Goal: Transaction & Acquisition: Obtain resource

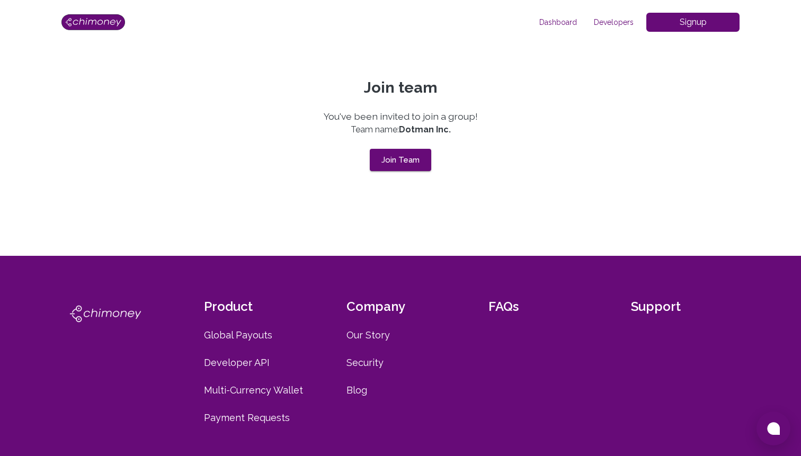
click at [422, 158] on button "Join Team" at bounding box center [400, 160] width 61 height 22
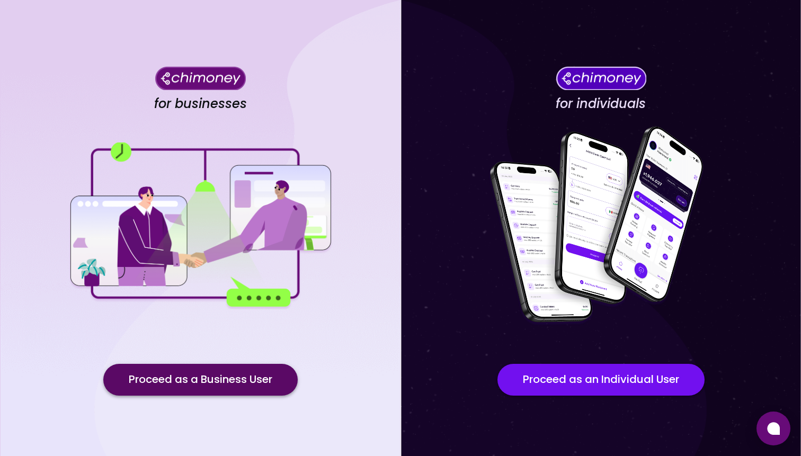
click at [223, 381] on button "Proceed as a Business User" at bounding box center [200, 380] width 194 height 32
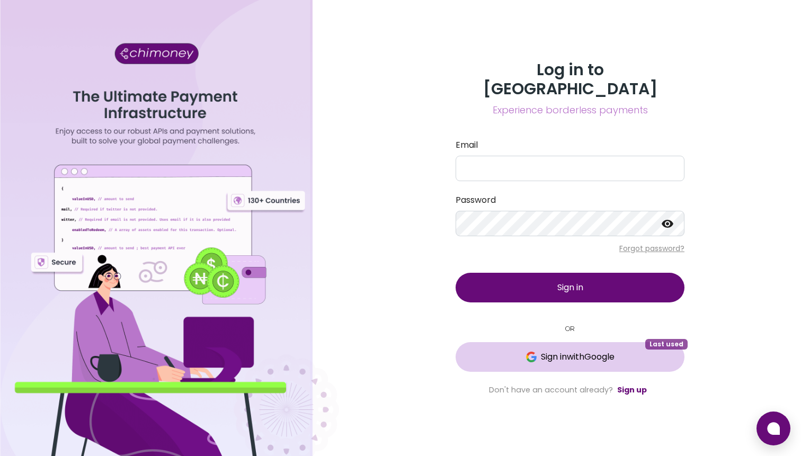
click at [588, 350] on span "Sign in with Google" at bounding box center [578, 356] width 74 height 13
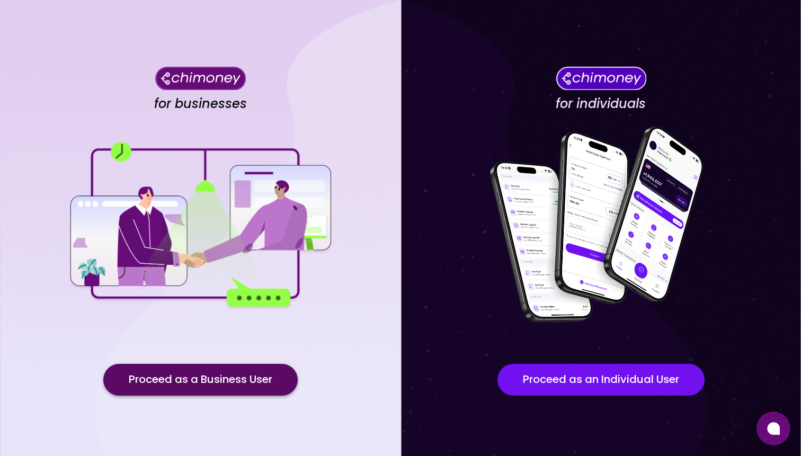
click at [244, 393] on button "Proceed as a Business User" at bounding box center [200, 380] width 194 height 32
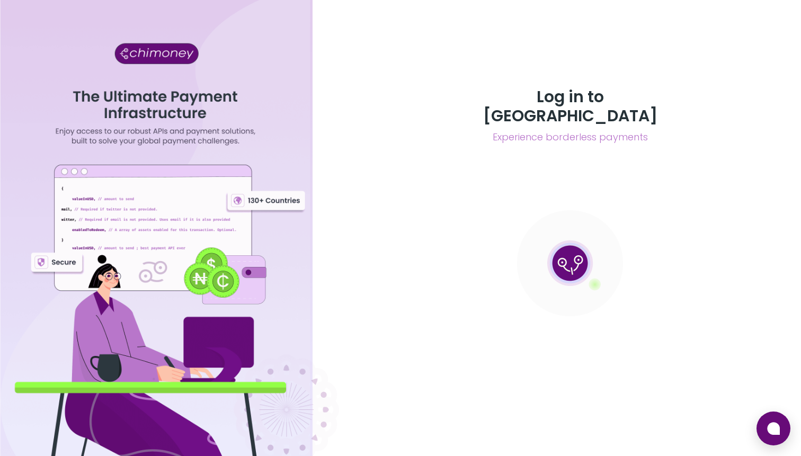
click at [546, 317] on section at bounding box center [569, 263] width 229 height 212
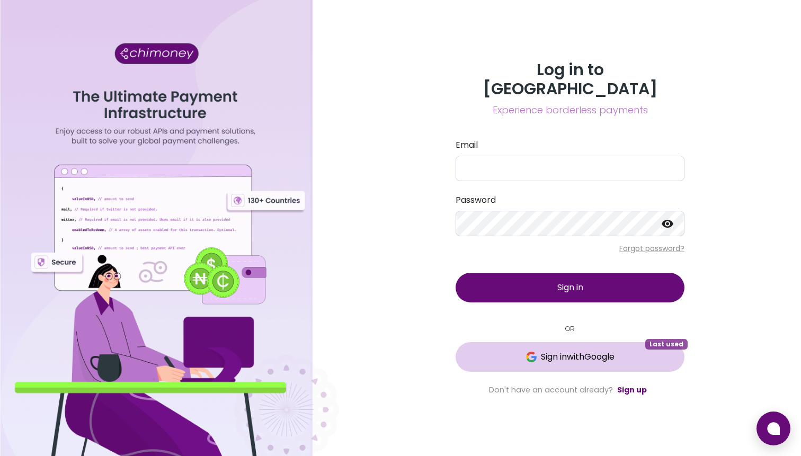
click at [550, 352] on span "Sign in with Google" at bounding box center [578, 356] width 74 height 13
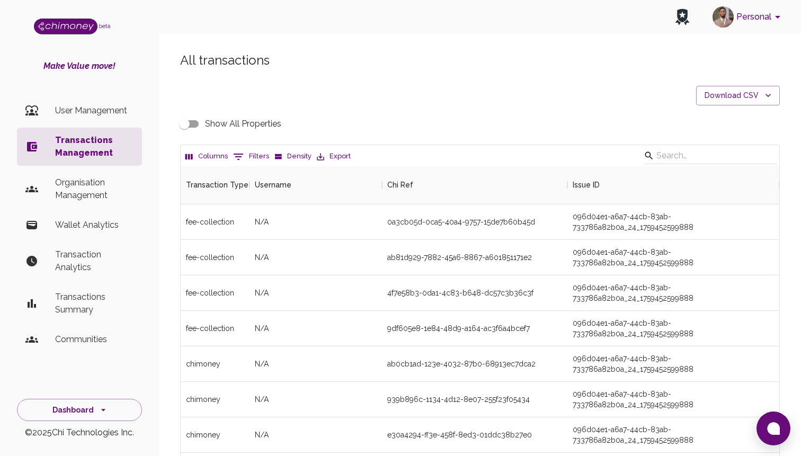
scroll to position [393, 598]
click at [93, 181] on p "Organisation Management" at bounding box center [94, 188] width 78 height 25
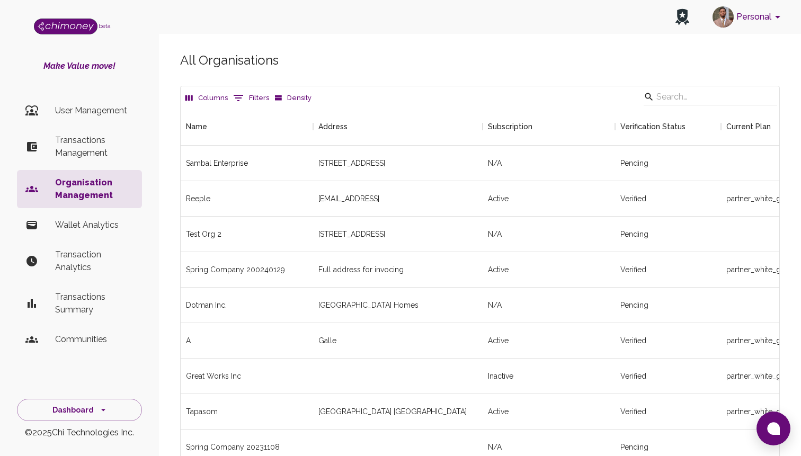
scroll to position [1812, 598]
click at [686, 103] on input "Search" at bounding box center [708, 96] width 105 height 17
type input "S"
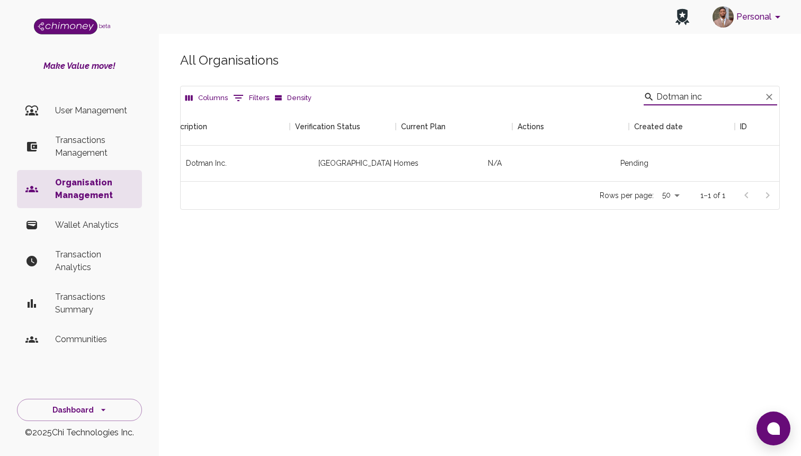
scroll to position [0, 334]
type input "Dotman inc"
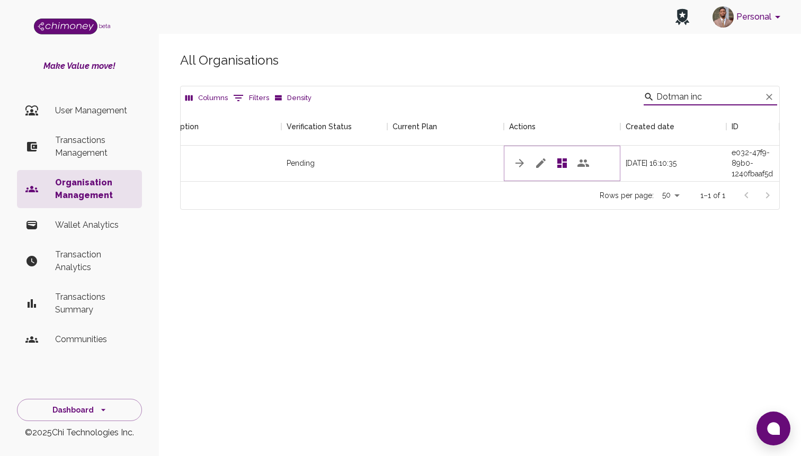
click at [537, 164] on icon "button" at bounding box center [540, 163] width 13 height 13
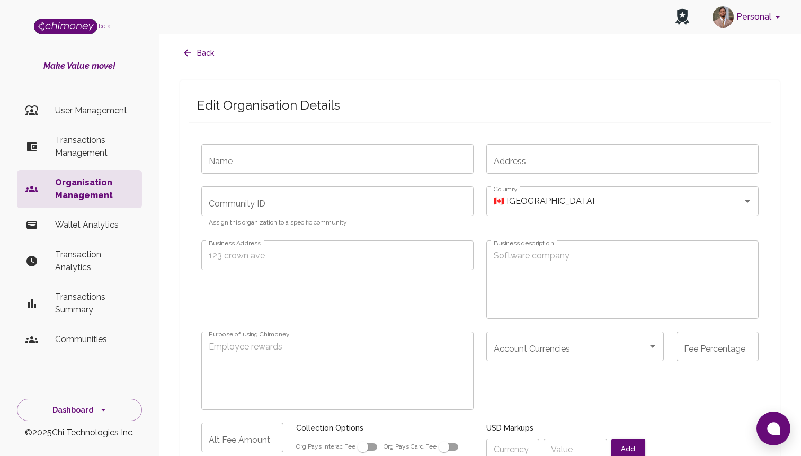
type input "Dotman Inc."
type input "Lekki County Homes"
radio input "false"
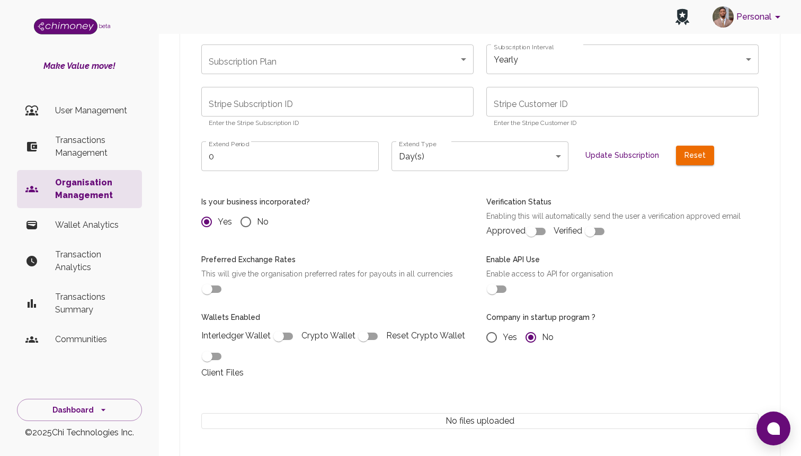
scroll to position [595, 0]
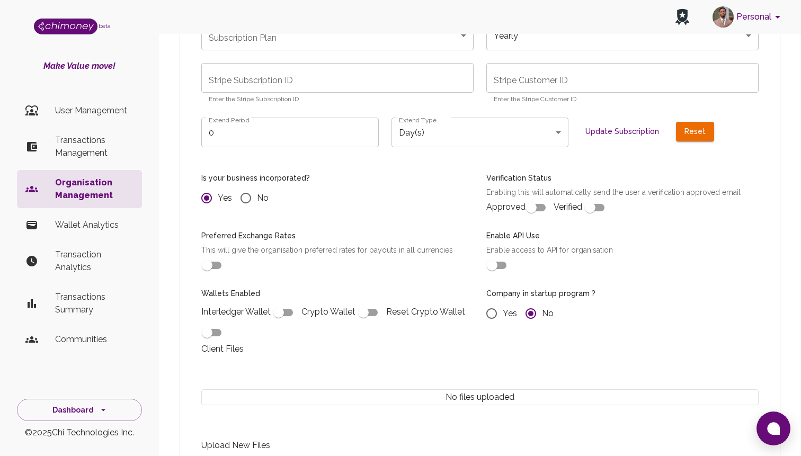
click at [300, 345] on p "Client Files" at bounding box center [479, 349] width 557 height 13
click at [535, 210] on input "checkbox" at bounding box center [531, 207] width 60 height 20
checkbox input "true"
radio input "false"
click at [592, 207] on input "checkbox" at bounding box center [590, 207] width 60 height 20
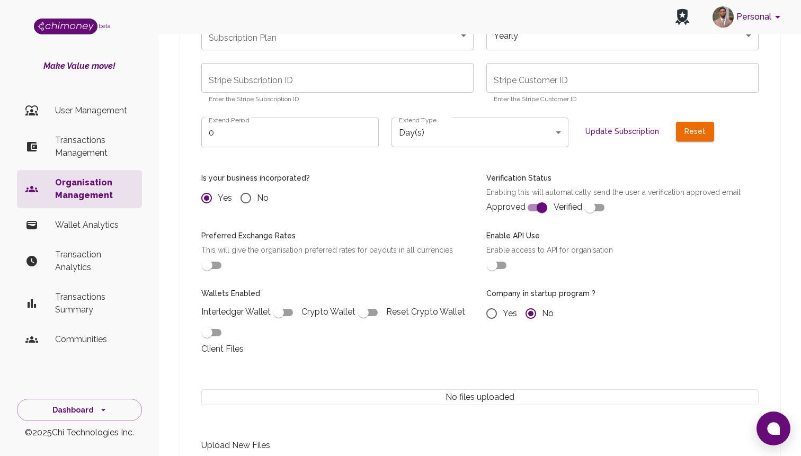
checkbox input "true"
radio input "false"
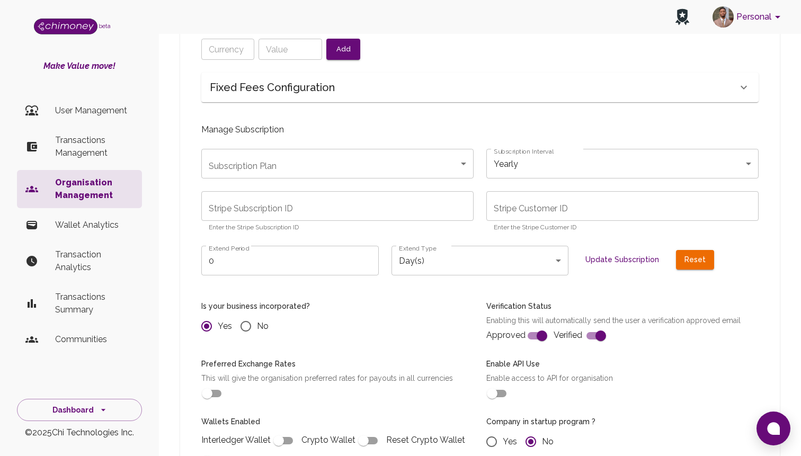
scroll to position [463, 0]
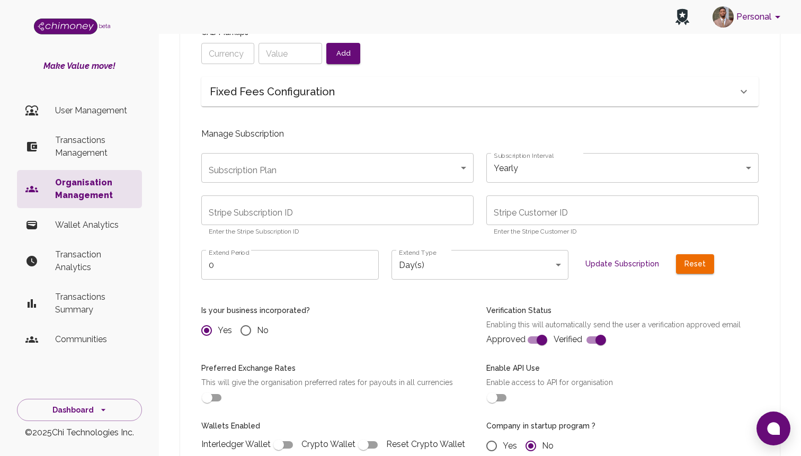
click at [461, 265] on body "Personal beta Make Value move! User Management Transactions Management Organisa…" at bounding box center [400, 178] width 801 height 1283
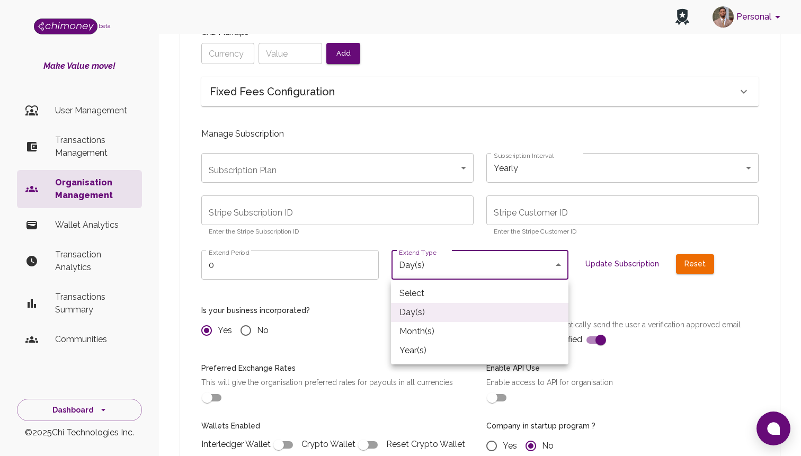
click at [278, 271] on div at bounding box center [400, 228] width 801 height 456
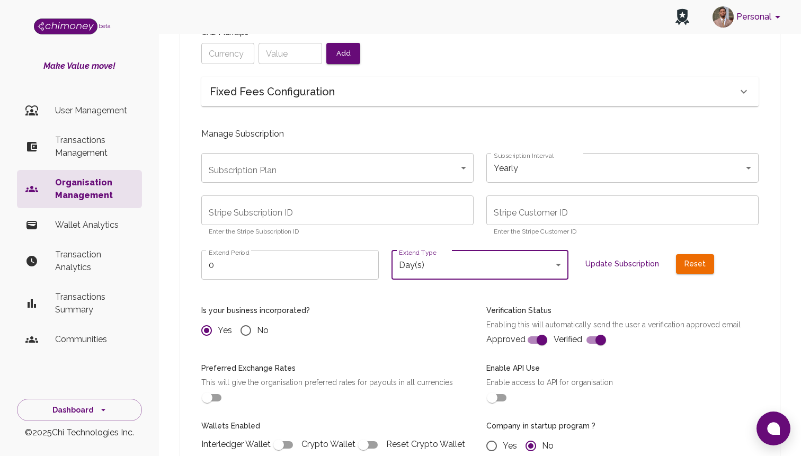
click at [563, 271] on body "Personal beta Make Value move! User Management Transactions Management Organisa…" at bounding box center [400, 178] width 801 height 1283
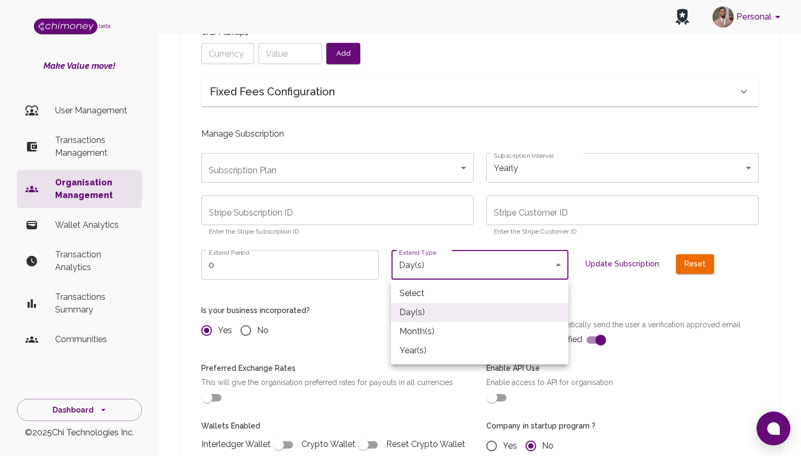
click at [422, 328] on li "Month(s)" at bounding box center [479, 331] width 177 height 19
type input "month"
radio input "false"
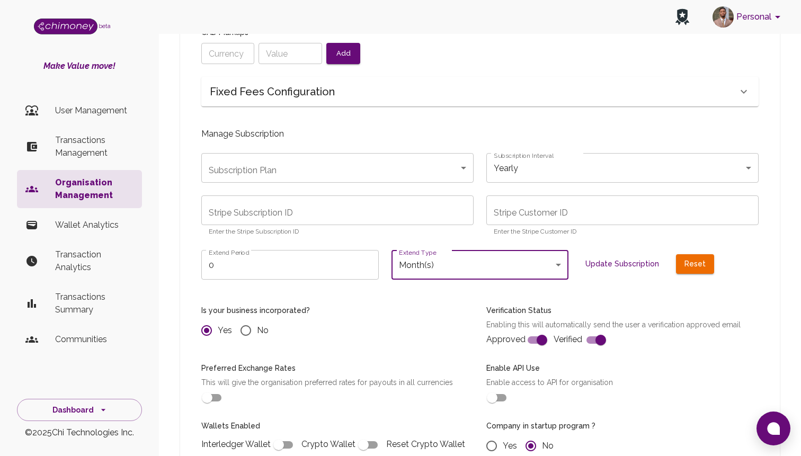
click at [250, 264] on input "0" at bounding box center [289, 265] width 177 height 30
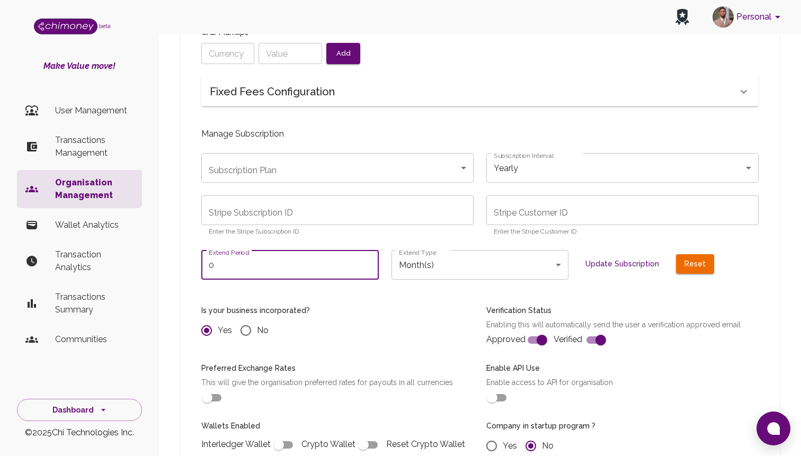
radio input "false"
type input "1"
radio input "false"
type input "1"
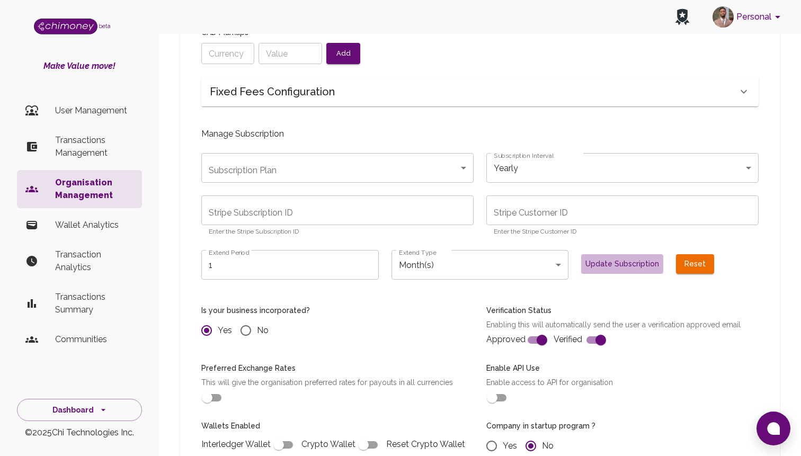
click at [634, 264] on button "Update Subscription" at bounding box center [622, 264] width 82 height 20
radio input "false"
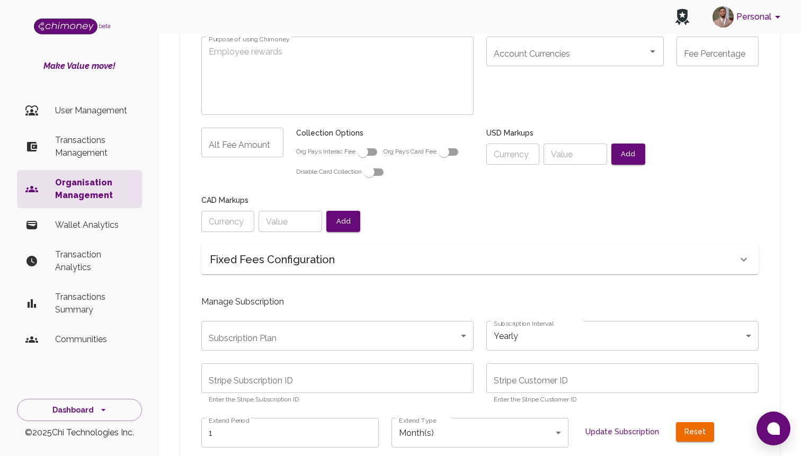
scroll to position [409, 0]
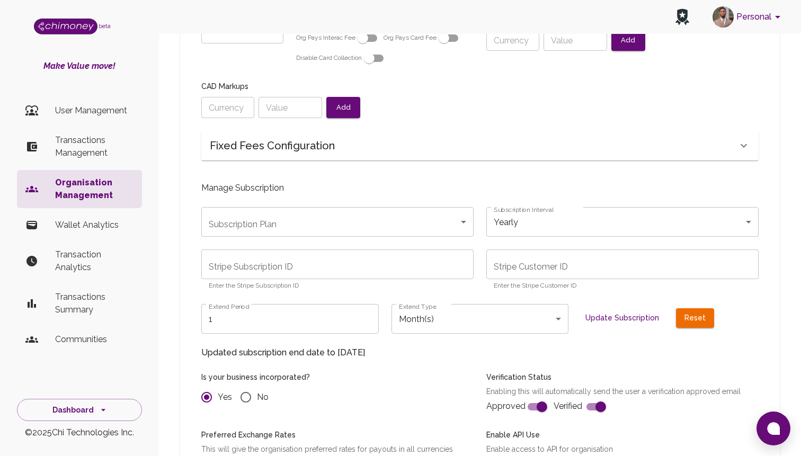
click at [344, 258] on input "Stripe Subscription ID" at bounding box center [337, 264] width 272 height 30
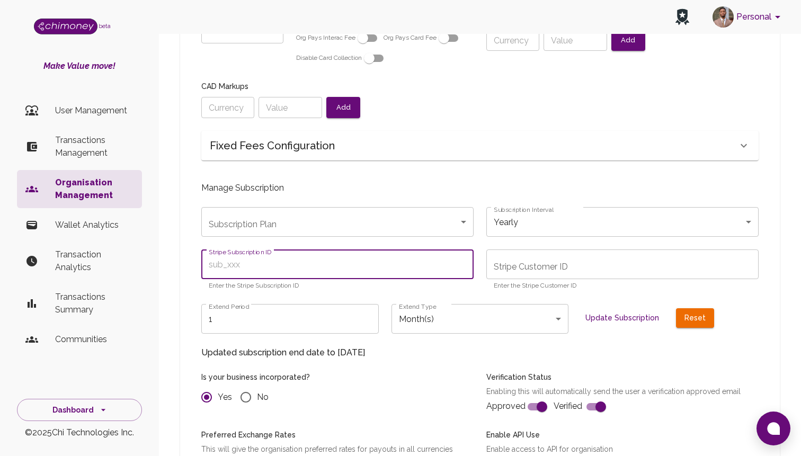
click at [424, 219] on body "Personal beta Make Value move! User Management Transactions Management Organisa…" at bounding box center [400, 239] width 801 height 1296
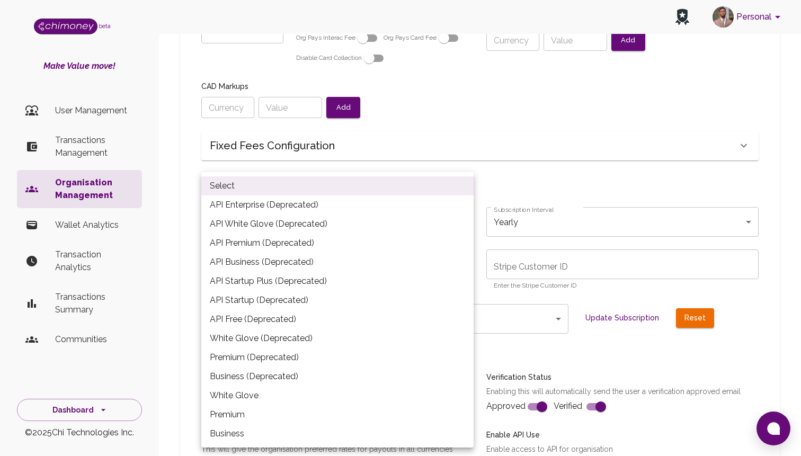
click at [308, 396] on li "White Glove" at bounding box center [337, 395] width 272 height 19
type input "partner_white_glove_16-01-2024"
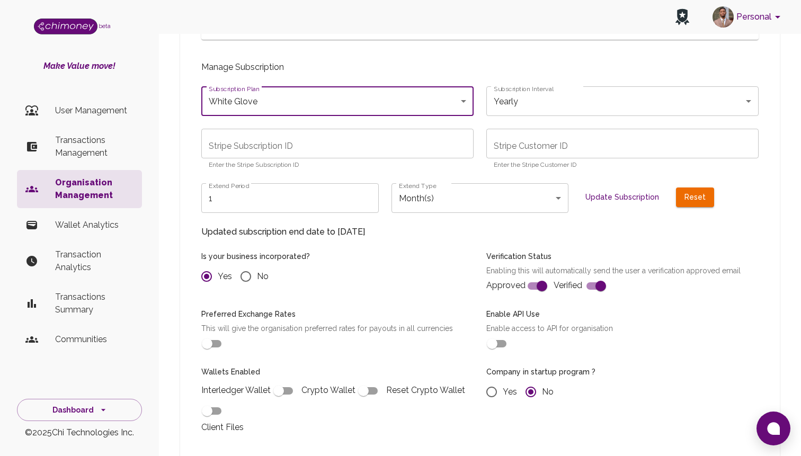
scroll to position [840, 0]
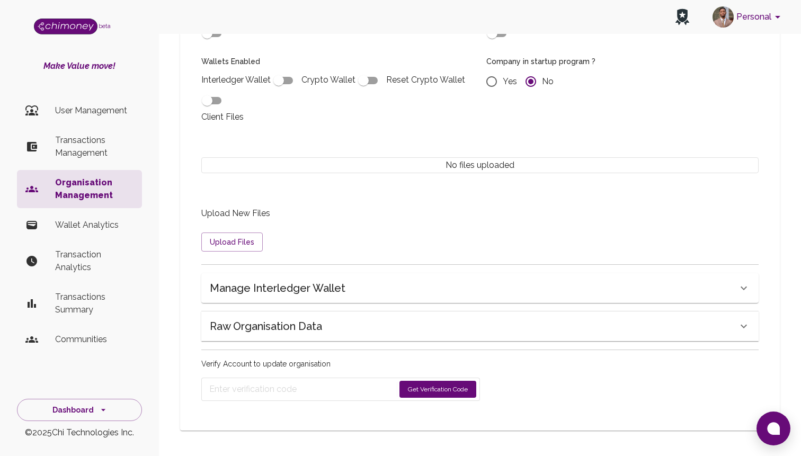
click at [433, 390] on button "Get Verification Code" at bounding box center [437, 389] width 77 height 17
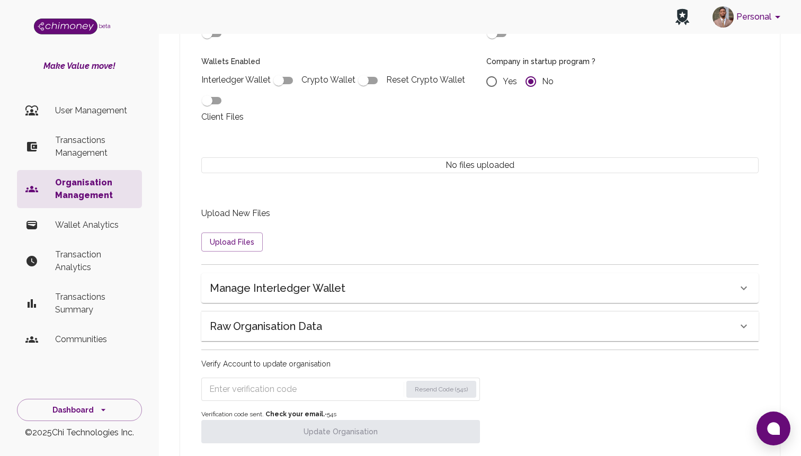
radio input "false"
click at [263, 395] on input "Enter verification code" at bounding box center [305, 389] width 192 height 17
paste input "9883"
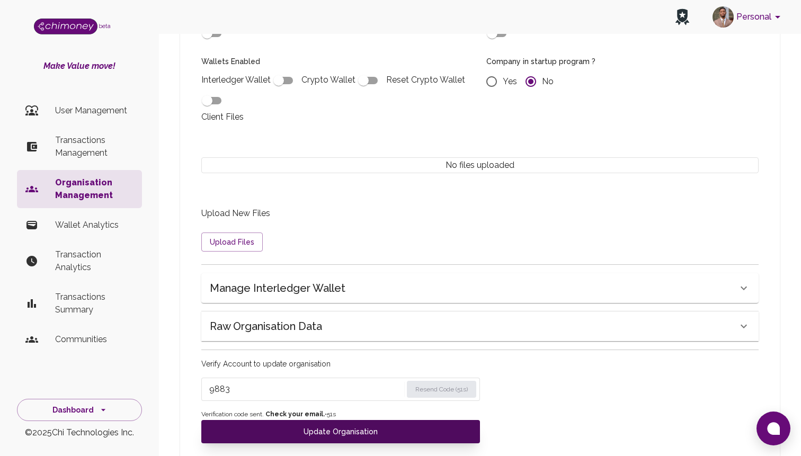
type input "9883"
click at [285, 423] on button "Update Organisation" at bounding box center [340, 431] width 278 height 23
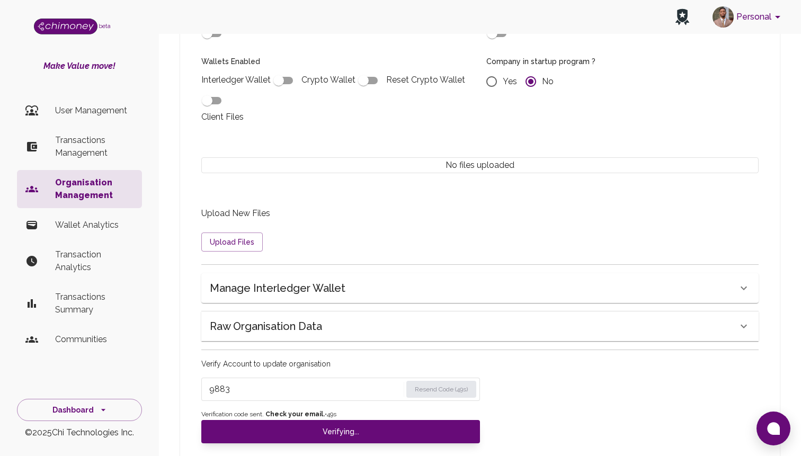
radio input "false"
type input "sub_1SE35gA6TBpqSfGxlmZI00XR"
type input "cus_TANrPMDC7DZOsV"
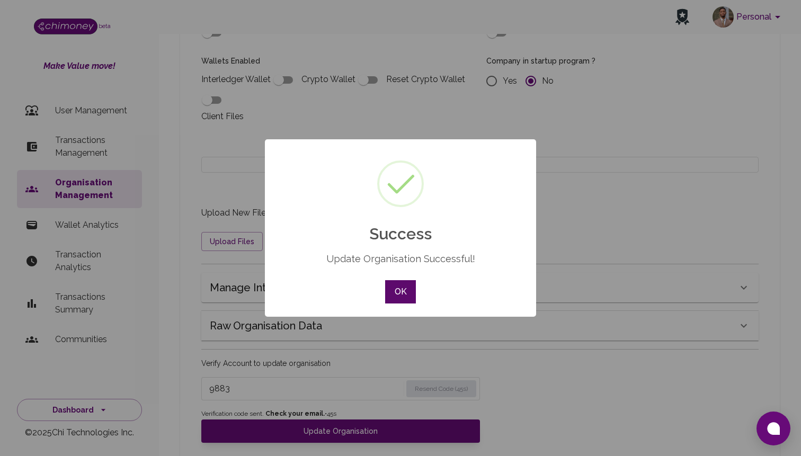
click at [394, 283] on button "OK" at bounding box center [400, 291] width 31 height 23
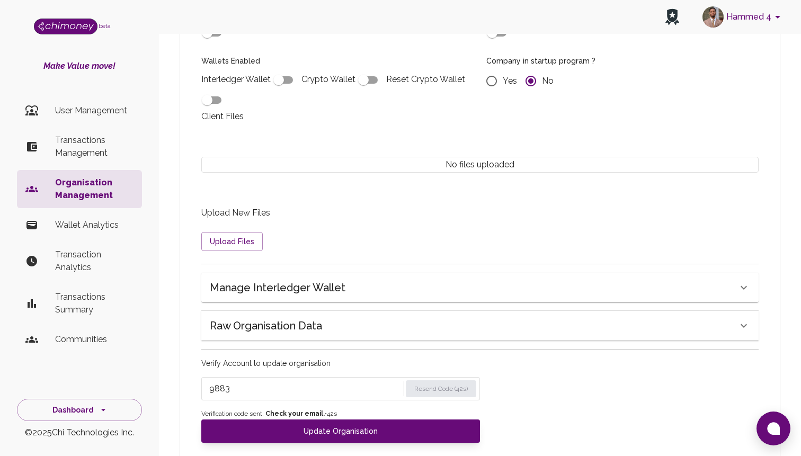
radio input "false"
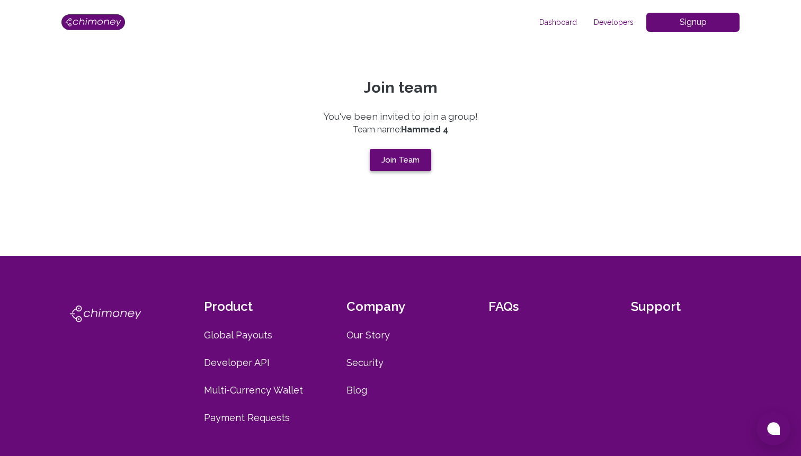
click at [412, 161] on button "Join Team" at bounding box center [400, 160] width 61 height 22
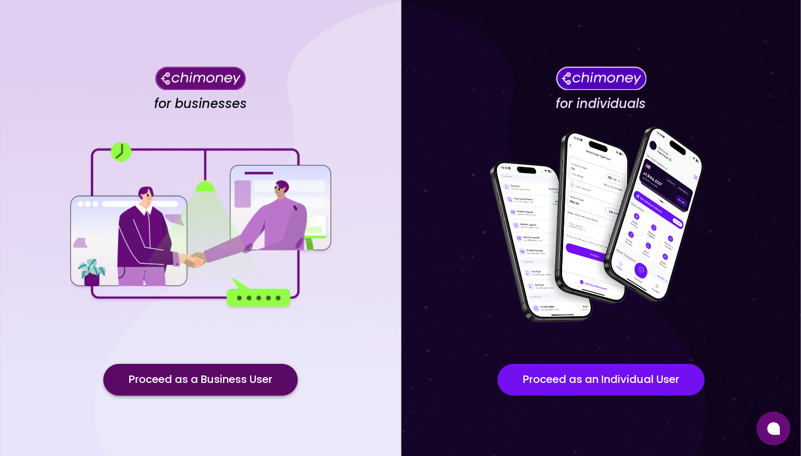
click at [206, 382] on button "Proceed as a Business User" at bounding box center [200, 380] width 194 height 32
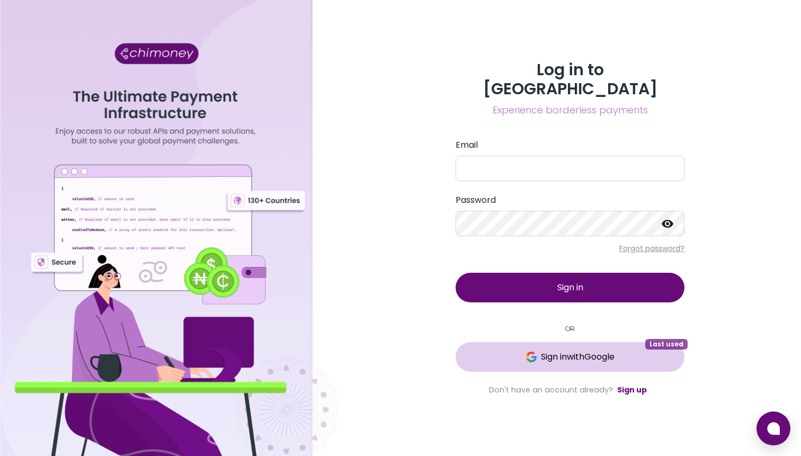
click at [579, 350] on span "Sign in with Google" at bounding box center [578, 356] width 74 height 13
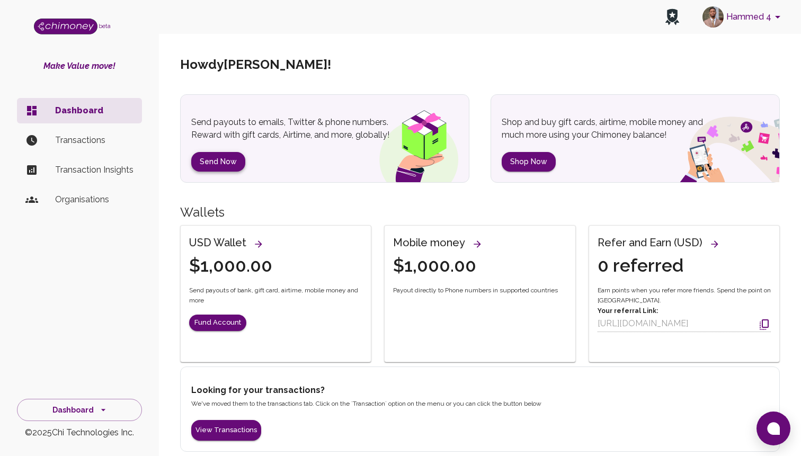
click at [224, 164] on button "Send Now" at bounding box center [218, 162] width 54 height 20
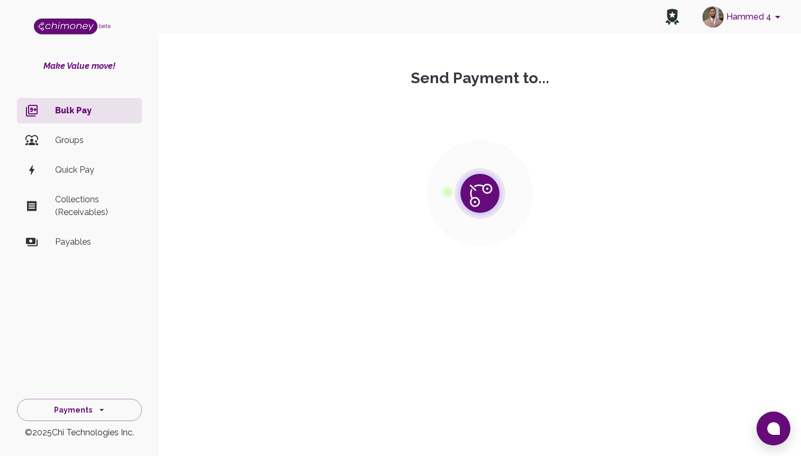
drag, startPoint x: 493, startPoint y: 215, endPoint x: 466, endPoint y: 181, distance: 43.7
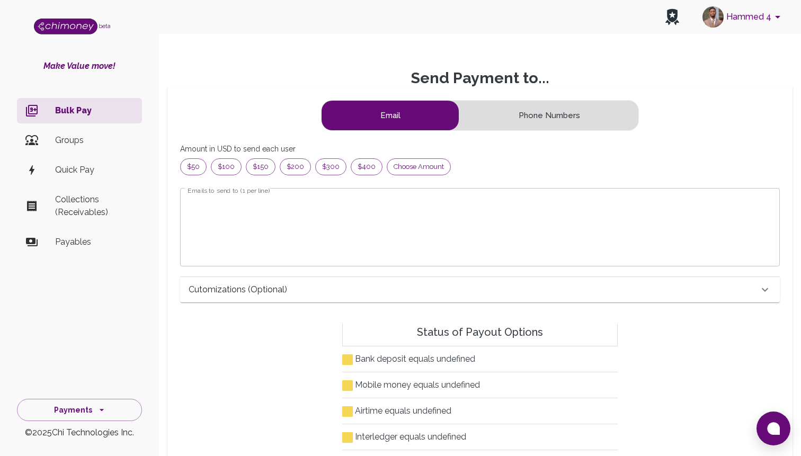
scroll to position [136, 581]
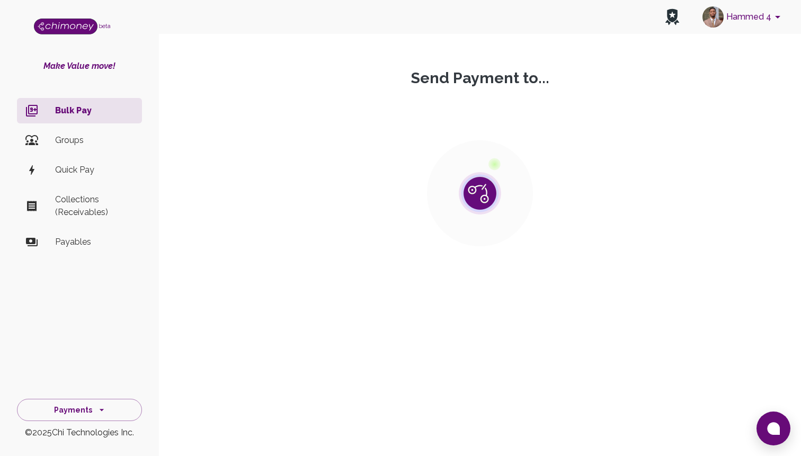
click at [87, 113] on p "Bulk Pay" at bounding box center [94, 110] width 78 height 13
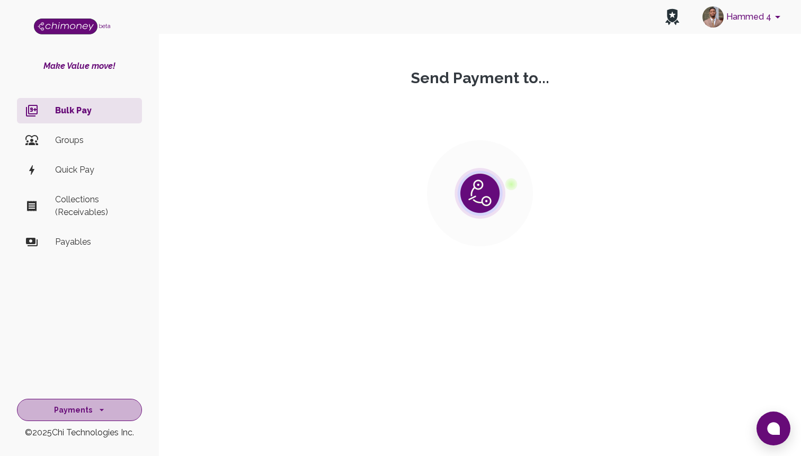
click at [115, 406] on button "Payments" at bounding box center [79, 410] width 125 height 23
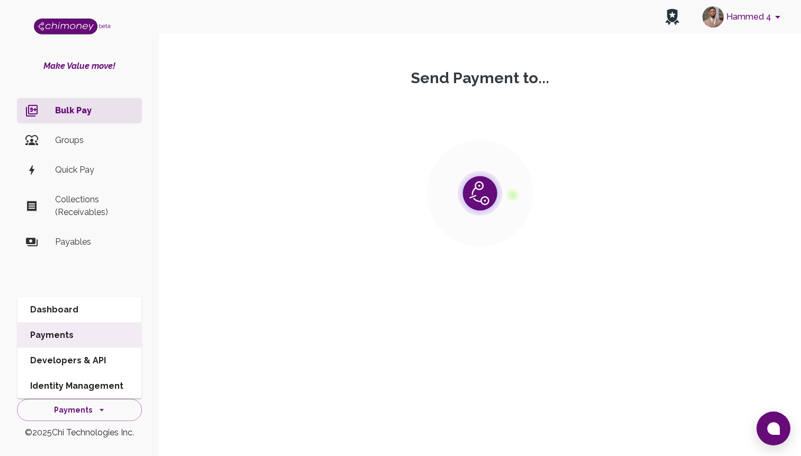
click at [112, 310] on li "Dashboard" at bounding box center [79, 309] width 124 height 25
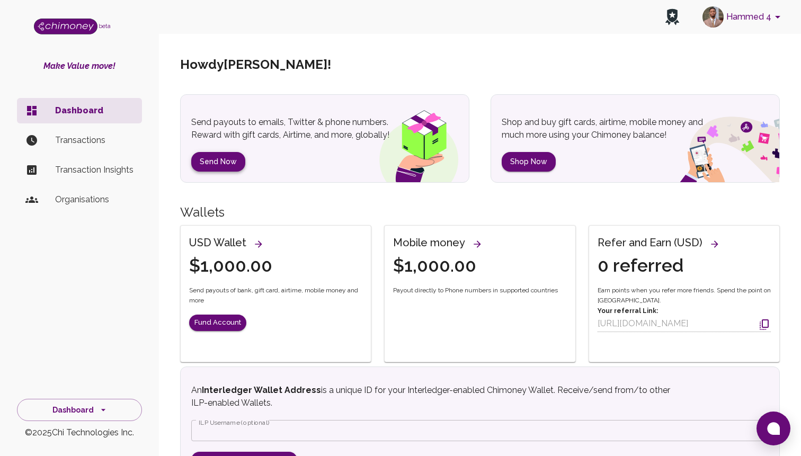
click at [221, 158] on button "Send Now" at bounding box center [218, 162] width 54 height 20
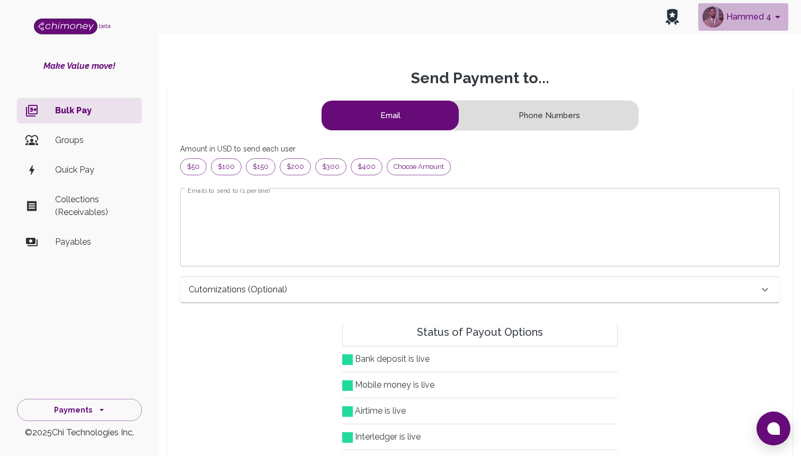
click at [748, 25] on button "Hammed 4" at bounding box center [743, 17] width 90 height 28
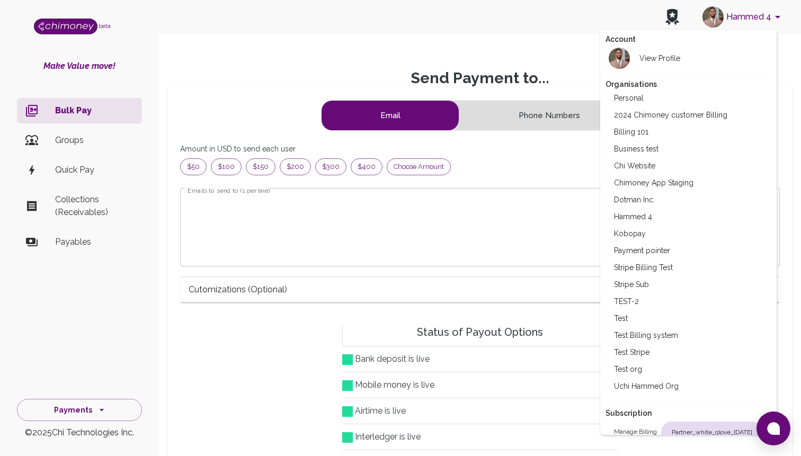
click at [407, 175] on div at bounding box center [400, 228] width 801 height 456
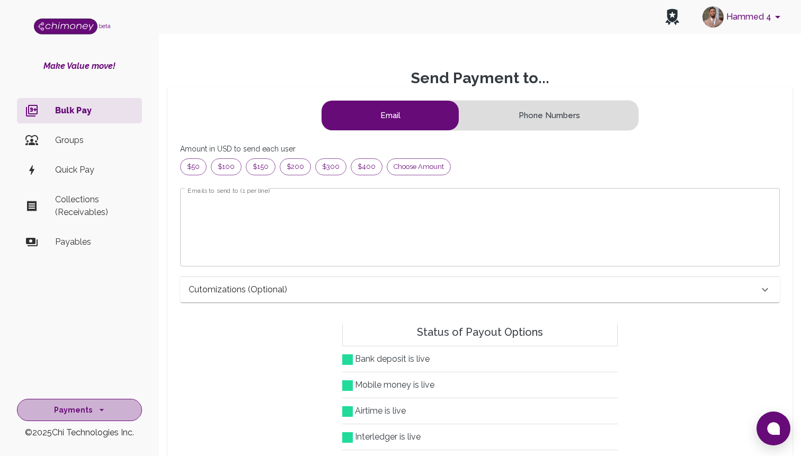
click at [120, 403] on button "Payments" at bounding box center [79, 410] width 125 height 23
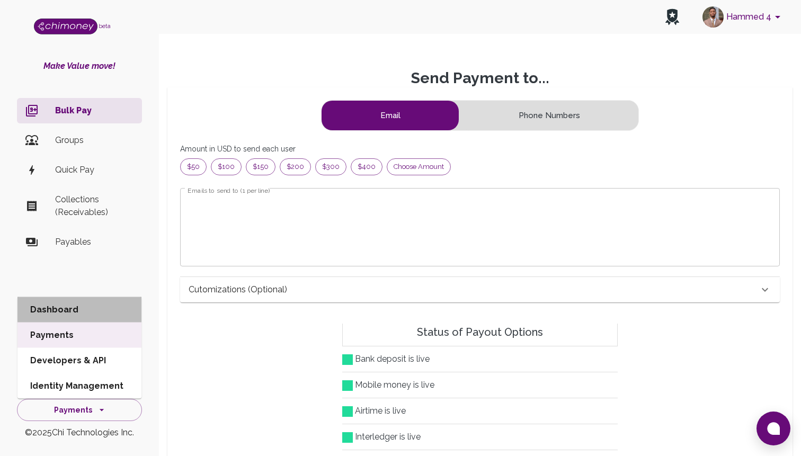
click at [82, 301] on li "Dashboard" at bounding box center [79, 309] width 124 height 25
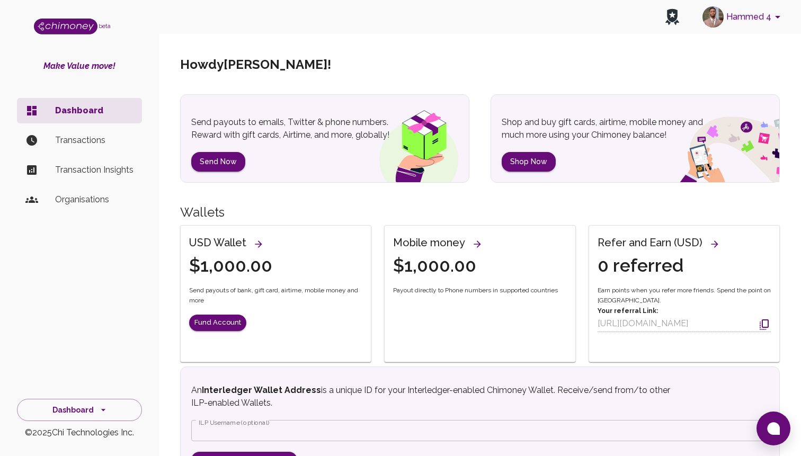
click at [214, 173] on div "Send payouts to emails, Twitter & phone numbers. Reward with gift cards, Airtim…" at bounding box center [324, 138] width 289 height 88
click at [214, 160] on button "Send Now" at bounding box center [218, 162] width 54 height 20
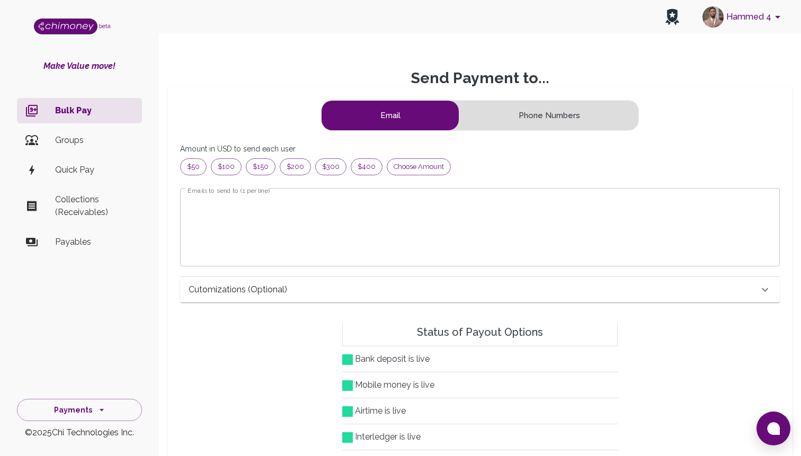
scroll to position [136, 581]
click at [109, 403] on button "Payments" at bounding box center [79, 410] width 125 height 23
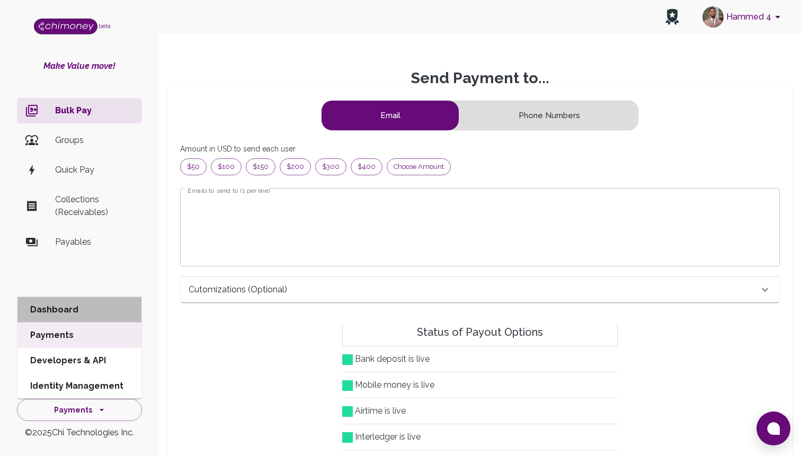
click at [77, 310] on li "Dashboard" at bounding box center [79, 309] width 124 height 25
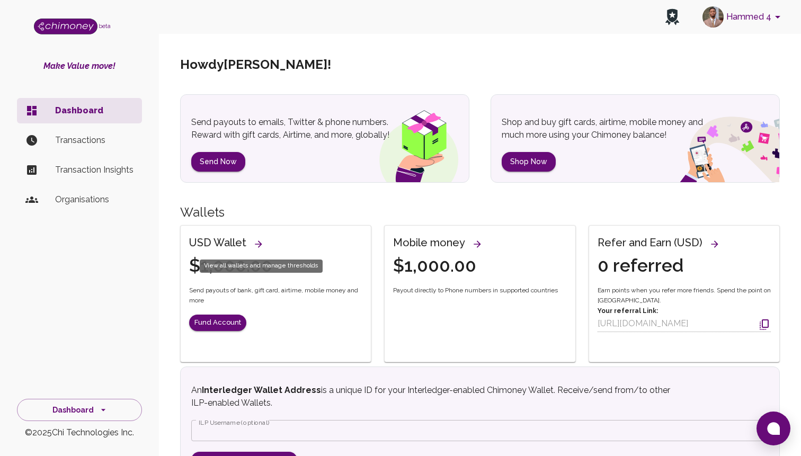
click at [258, 241] on icon "View all wallets and manage thresholds" at bounding box center [258, 244] width 11 height 11
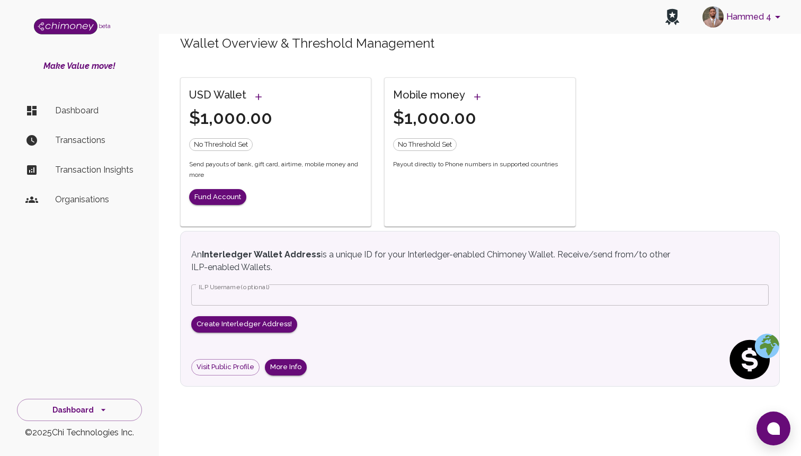
click at [266, 100] on div "USD Wallet" at bounding box center [230, 96] width 83 height 21
click at [237, 92] on h6 "USD Wallet" at bounding box center [217, 94] width 57 height 17
click at [265, 102] on div at bounding box center [258, 97] width 16 height 16
click at [254, 96] on icon "Set threshold" at bounding box center [258, 97] width 11 height 11
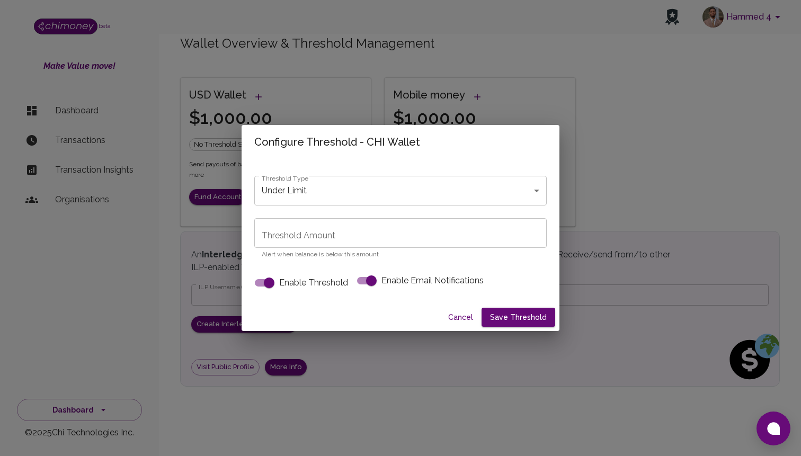
click at [296, 230] on div "Threshold Amount Threshold Amount Alert when balance is below this amount" at bounding box center [400, 239] width 292 height 42
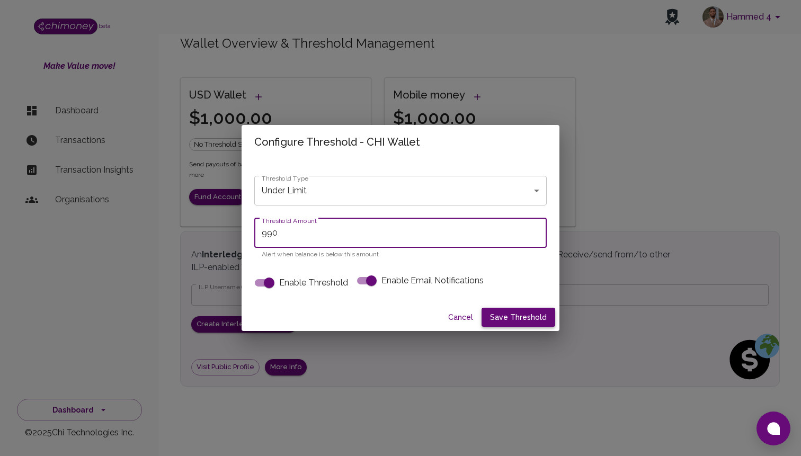
type input "990"
click at [507, 311] on button "Save Threshold" at bounding box center [518, 318] width 74 height 20
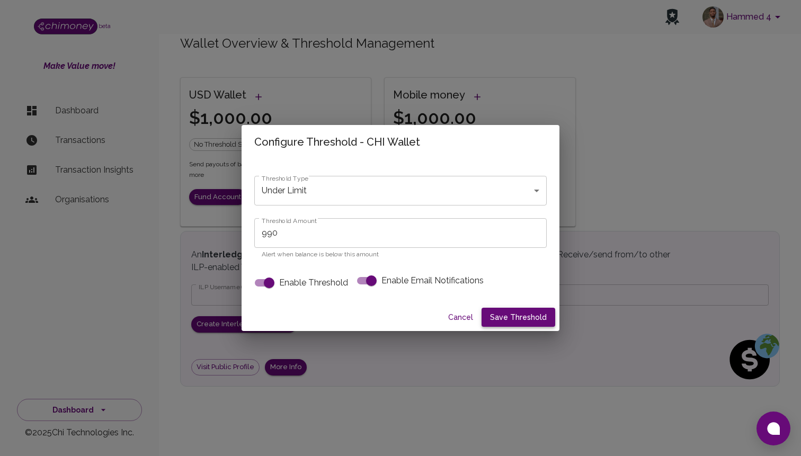
click at [507, 311] on button "Save Threshold" at bounding box center [518, 318] width 74 height 20
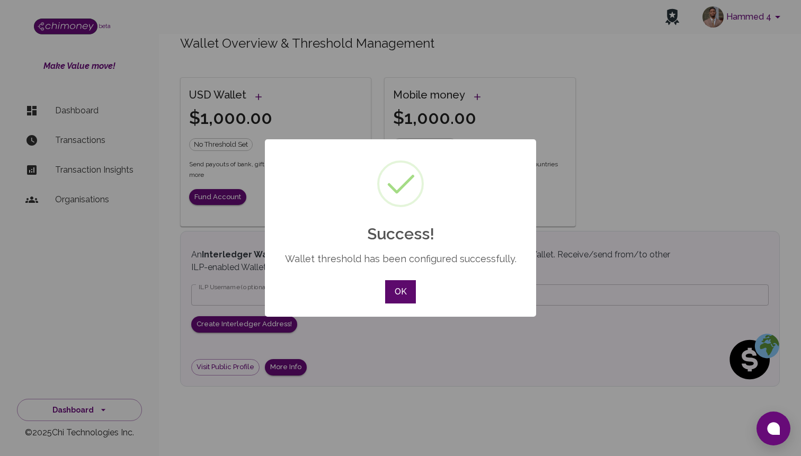
click at [401, 298] on button "OK" at bounding box center [400, 291] width 31 height 23
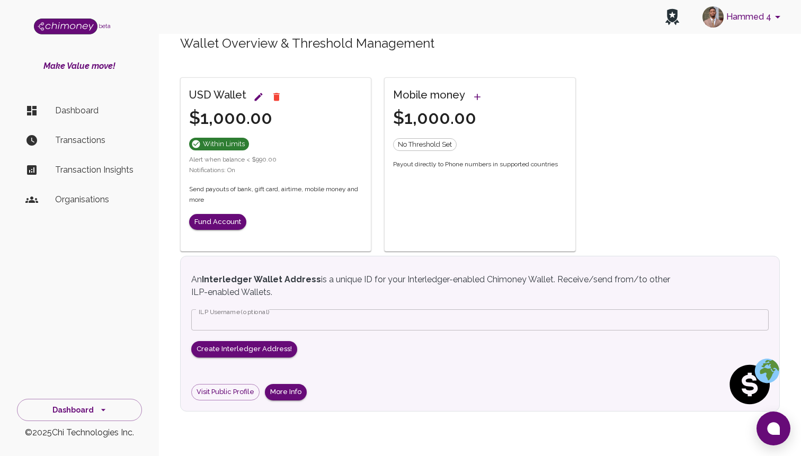
click at [59, 118] on li "Dashboard" at bounding box center [79, 110] width 125 height 25
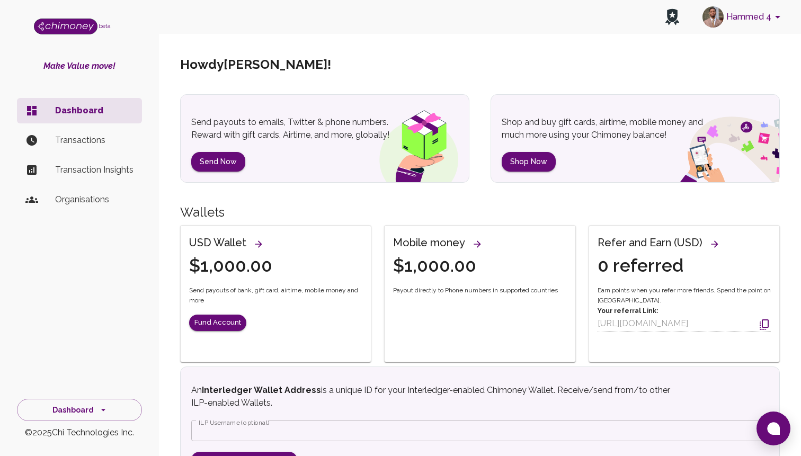
click at [260, 245] on icon "View all wallets and manage thresholds" at bounding box center [258, 244] width 11 height 11
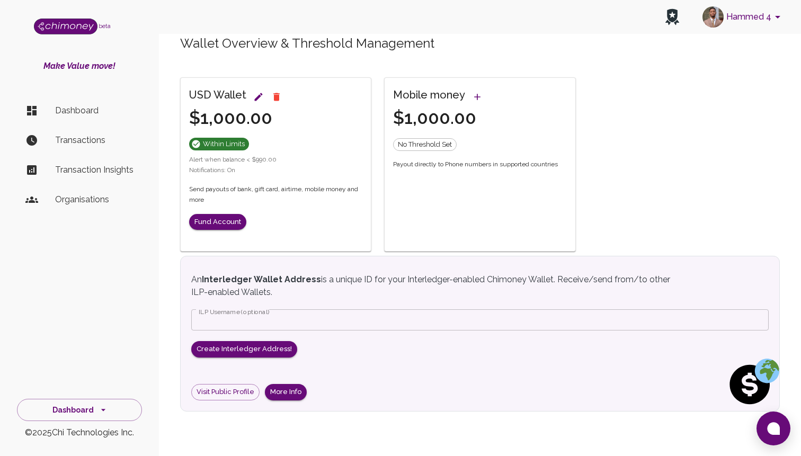
click at [86, 105] on p "Dashboard" at bounding box center [94, 110] width 78 height 13
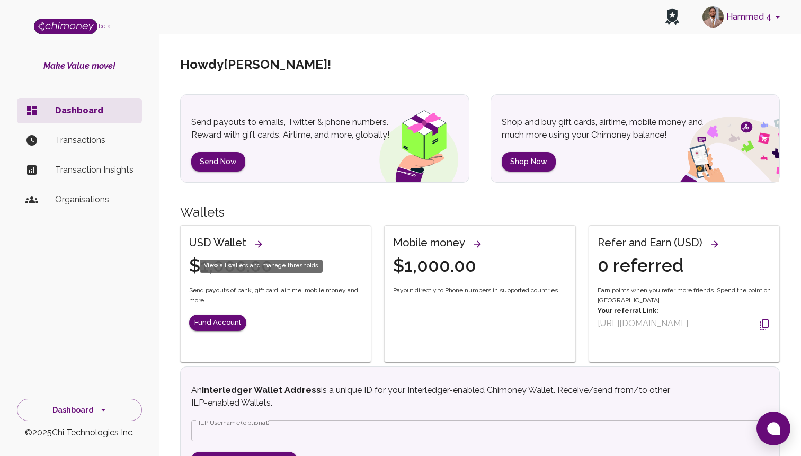
click at [258, 242] on icon "View all wallets and manage thresholds" at bounding box center [258, 244] width 11 height 11
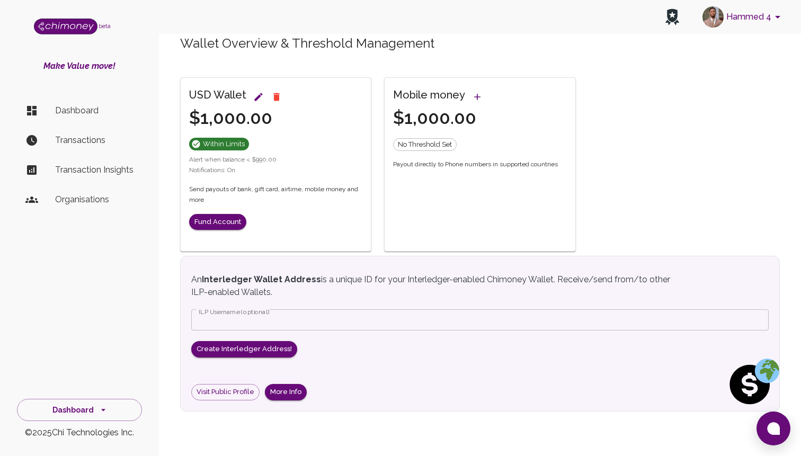
click at [86, 113] on p "Dashboard" at bounding box center [94, 110] width 78 height 13
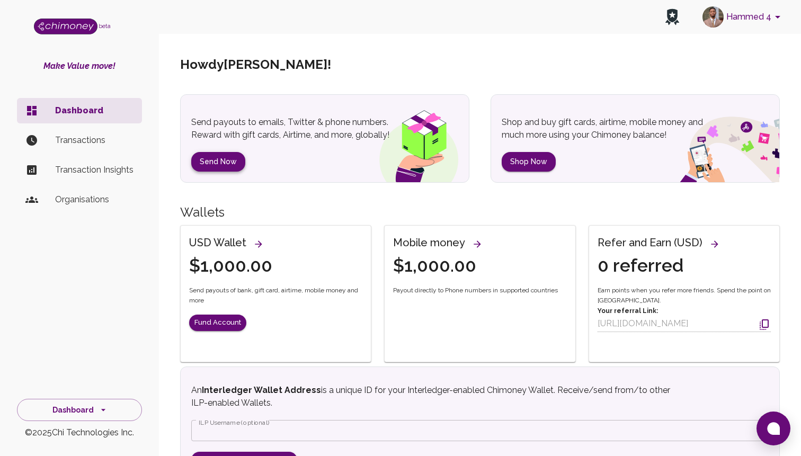
click at [229, 169] on button "Send Now" at bounding box center [218, 162] width 54 height 20
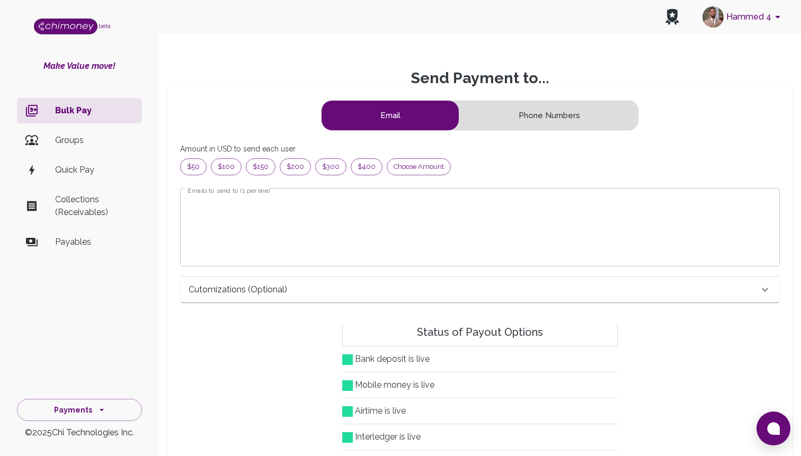
scroll to position [1, 1]
click at [421, 167] on span "Choose amount" at bounding box center [418, 166] width 63 height 11
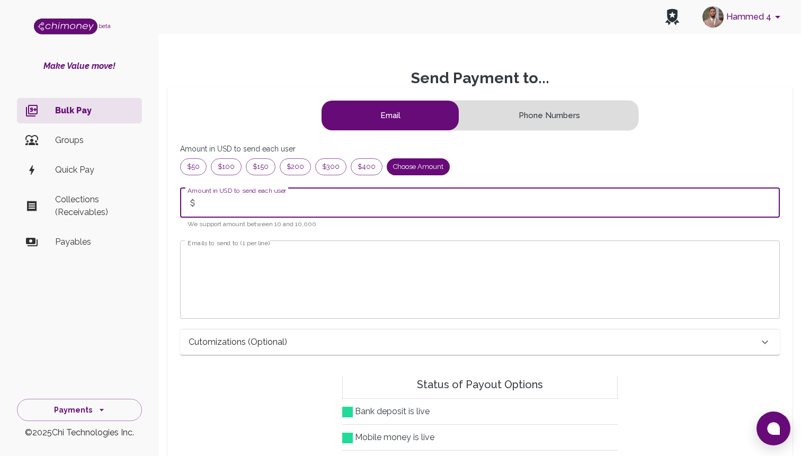
click at [247, 217] on input "Amount in USD to send each user" at bounding box center [490, 203] width 577 height 30
click at [222, 291] on textarea "Emails to send to (1 per line)" at bounding box center [479, 279] width 585 height 61
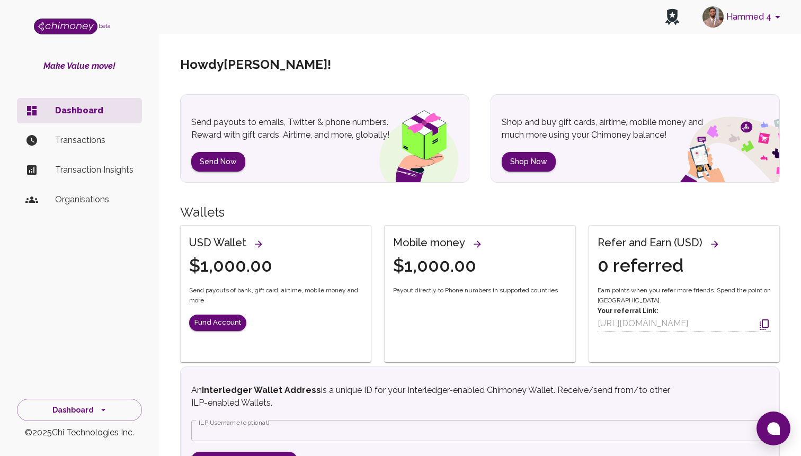
click at [258, 245] on icon "View all wallets and manage thresholds" at bounding box center [258, 244] width 11 height 11
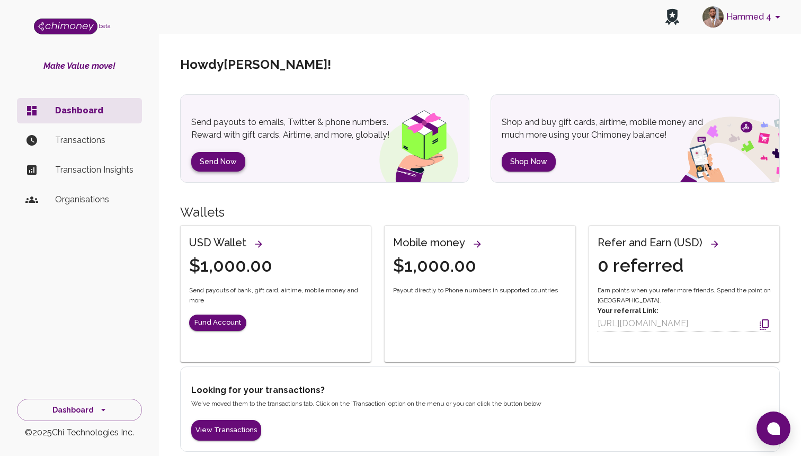
click at [212, 164] on button "Send Now" at bounding box center [218, 162] width 54 height 20
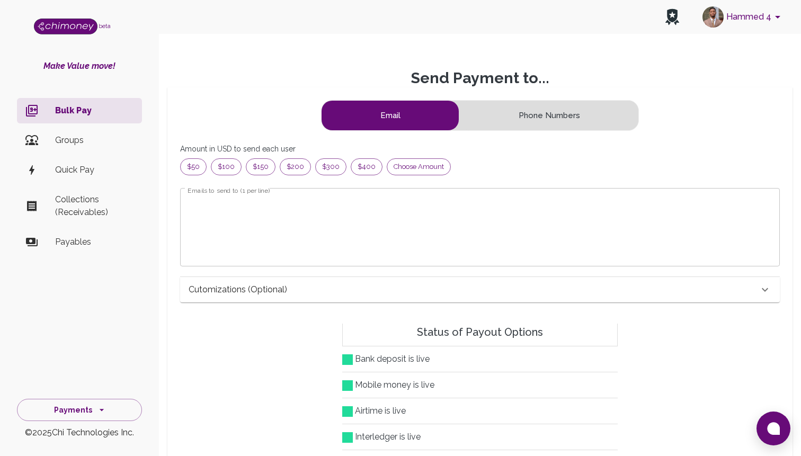
scroll to position [136, 581]
click at [409, 163] on span "Choose amount" at bounding box center [418, 166] width 63 height 11
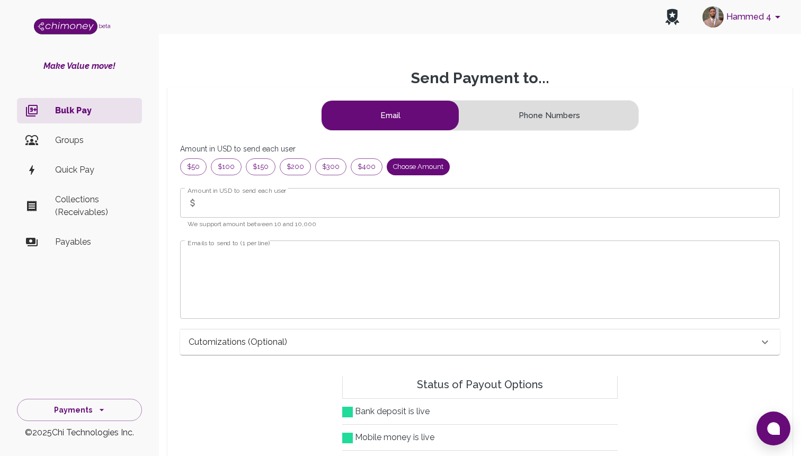
click at [293, 196] on input "Amount in USD to send each user" at bounding box center [490, 203] width 577 height 30
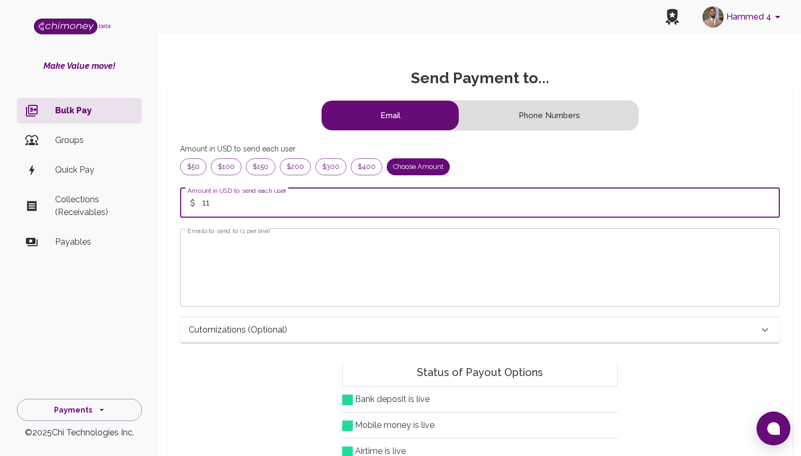
type input "11"
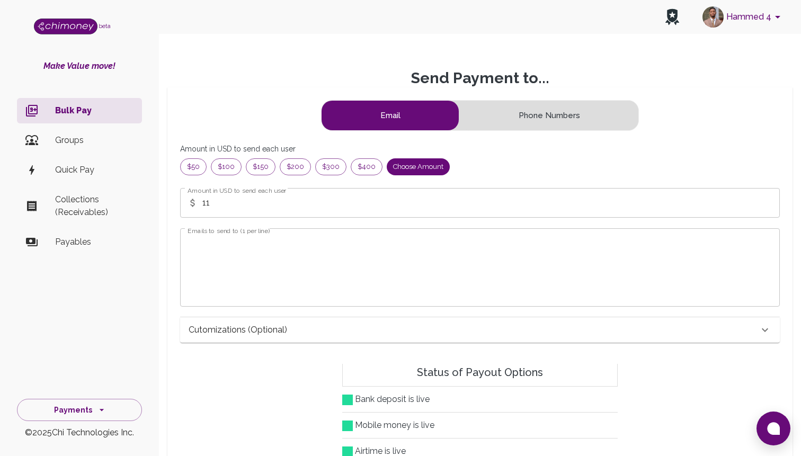
click at [183, 276] on div "x Emails to send to (1 per line)" at bounding box center [479, 267] width 599 height 78
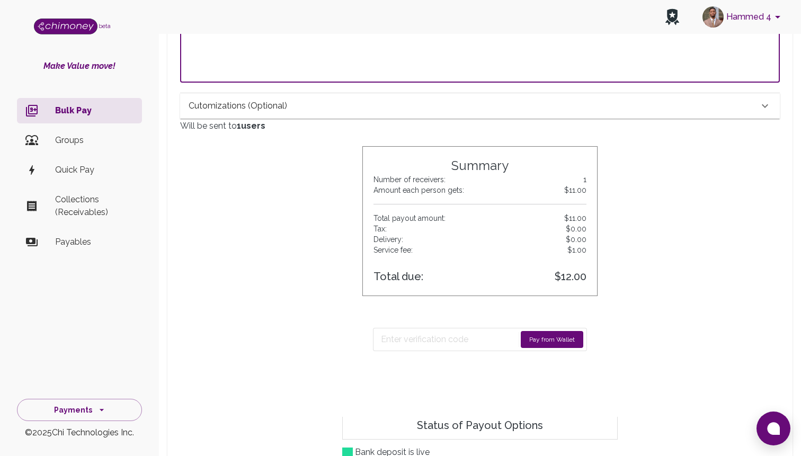
scroll to position [351, 0]
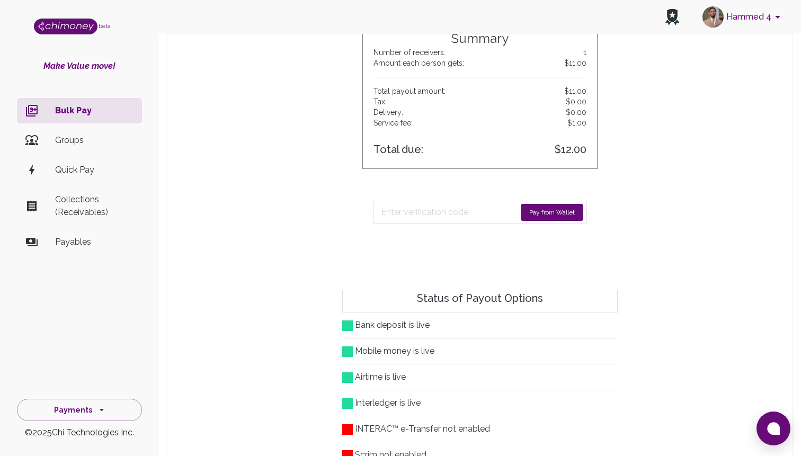
type textarea "faheed@chimoney.io"
click at [556, 202] on form "Pay from Wallet" at bounding box center [480, 212] width 214 height 23
click at [552, 206] on button "Pay from Wallet" at bounding box center [551, 212] width 62 height 17
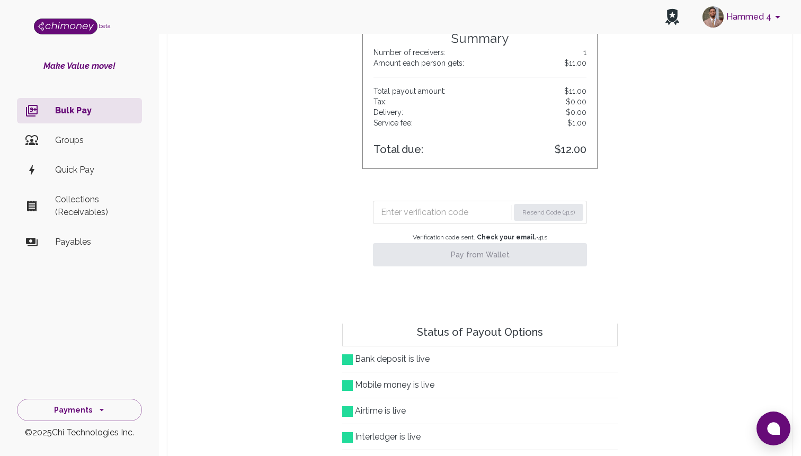
click at [444, 206] on input "Enter verification code" at bounding box center [445, 212] width 128 height 17
paste input "8109"
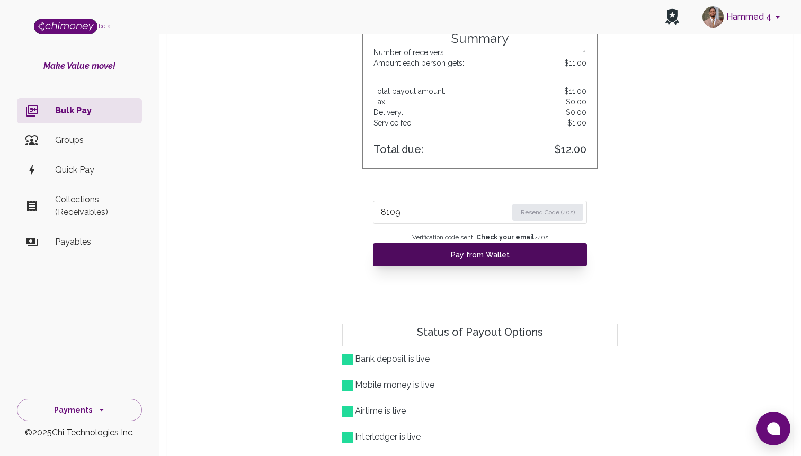
type input "8109"
click at [477, 251] on button "Pay from Wallet" at bounding box center [480, 254] width 214 height 23
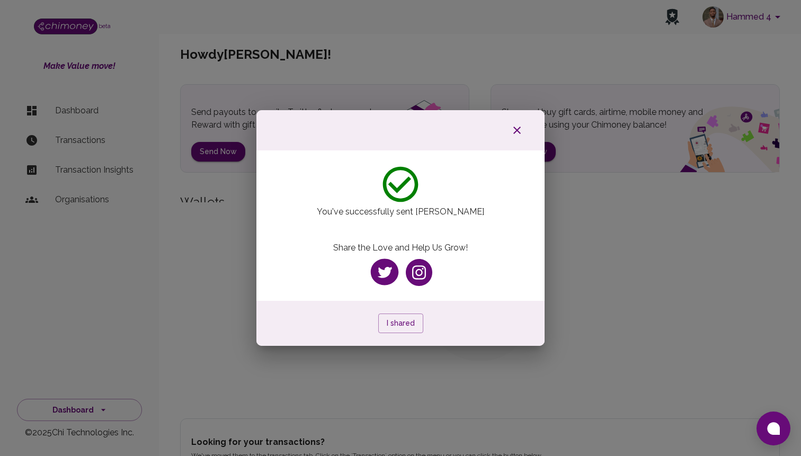
scroll to position [5, 0]
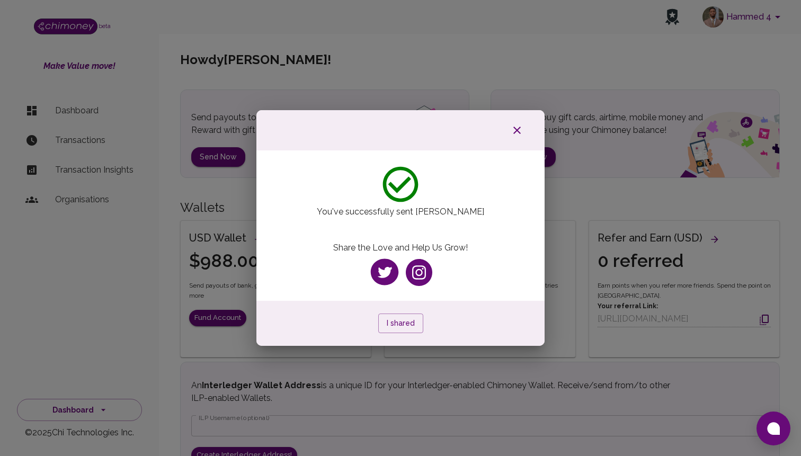
click at [515, 137] on icon "button" at bounding box center [516, 130] width 13 height 13
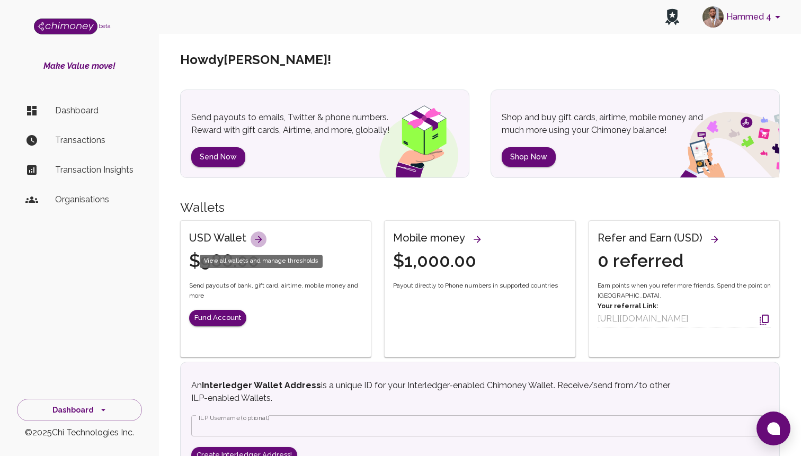
click at [256, 237] on icon "View all wallets and manage thresholds" at bounding box center [258, 239] width 11 height 11
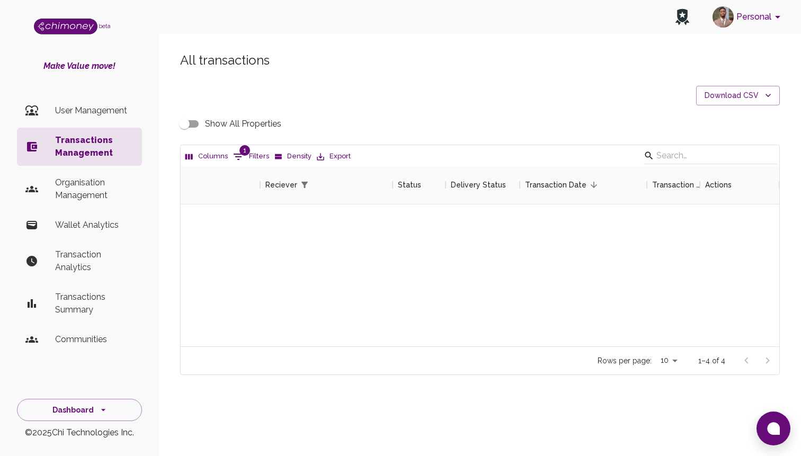
scroll to position [180, 598]
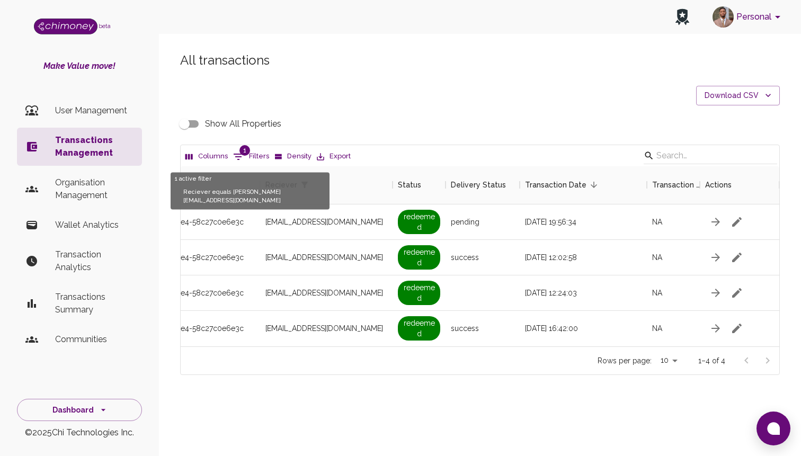
click at [258, 157] on button "1 Filters" at bounding box center [250, 156] width 41 height 17
select select "email"
select select "equals"
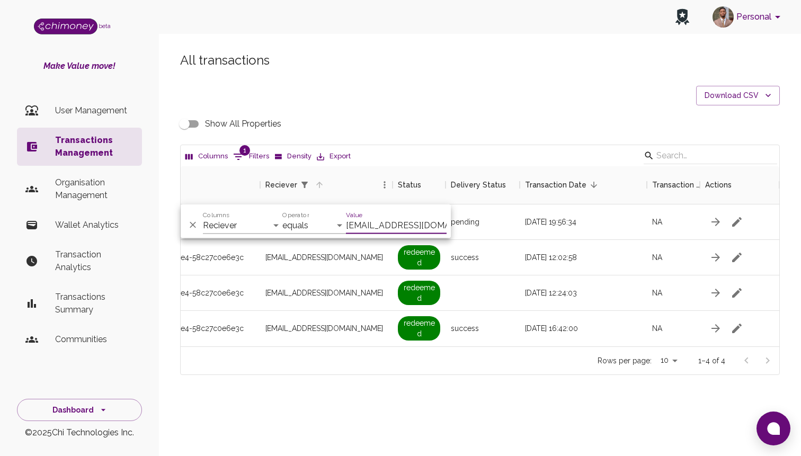
scroll to position [0, 28]
click at [385, 229] on input "salimahkashimsalihu@gmail.com" at bounding box center [396, 225] width 101 height 17
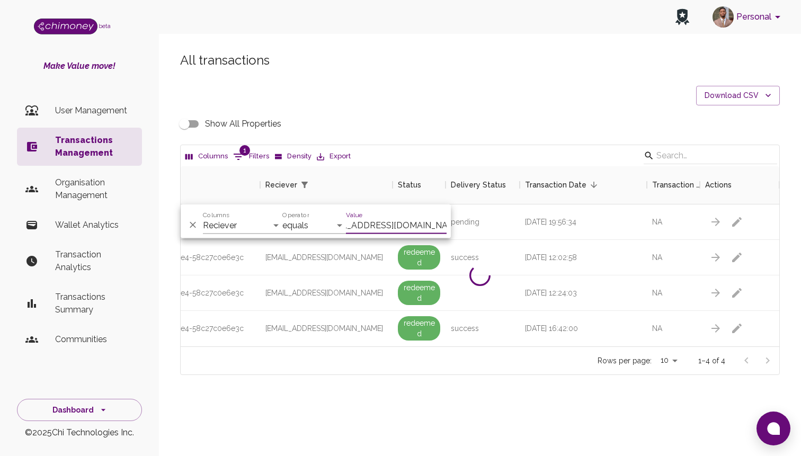
type input "sophiaumujagbe002@gmail.com"
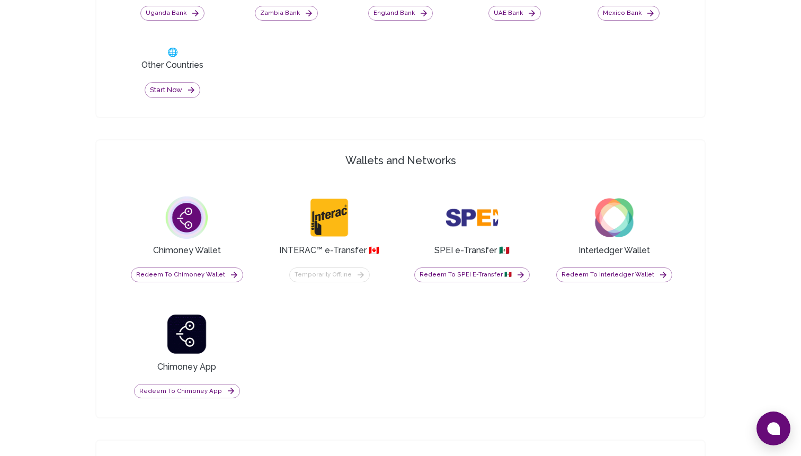
scroll to position [708, 0]
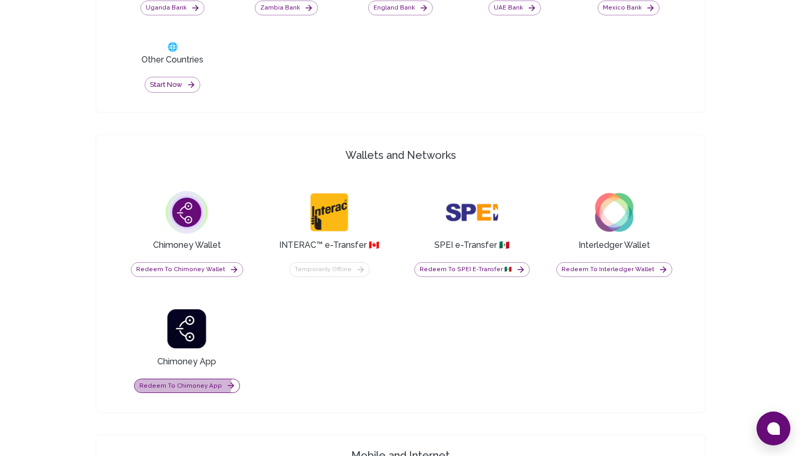
click at [157, 381] on button "Redeem to Chimoney App" at bounding box center [187, 386] width 106 height 15
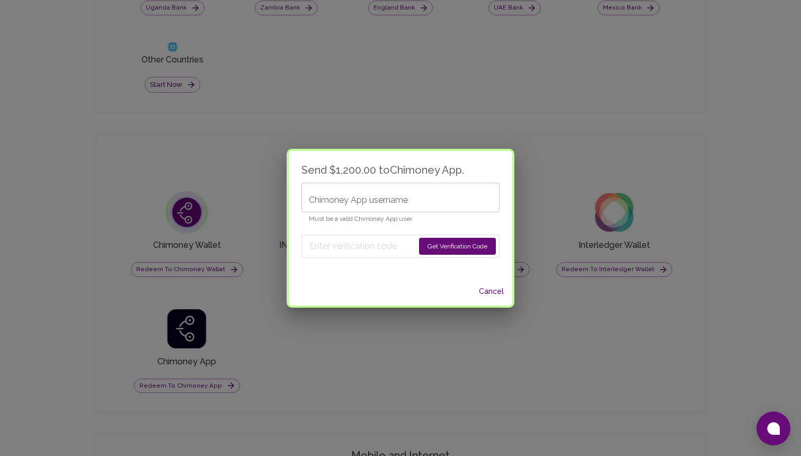
click at [347, 202] on input "Chimoney App username" at bounding box center [400, 198] width 198 height 30
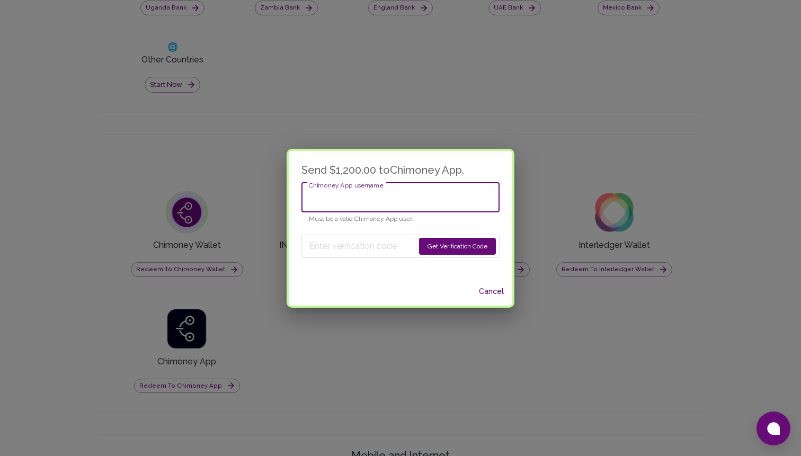
type input "L"
type input "luffy"
click at [442, 244] on button "Get Verification Code" at bounding box center [457, 246] width 77 height 17
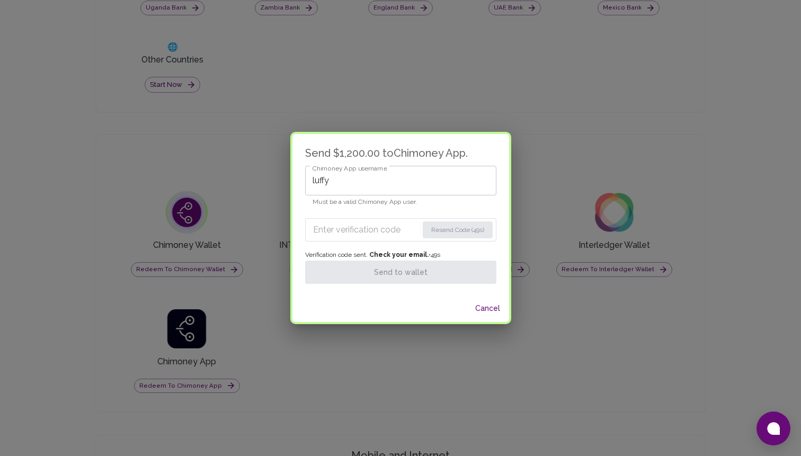
click at [376, 238] on form "Resend Code (49s)" at bounding box center [400, 229] width 191 height 23
click at [377, 231] on input "Enter verification code" at bounding box center [365, 229] width 105 height 17
paste input "1043"
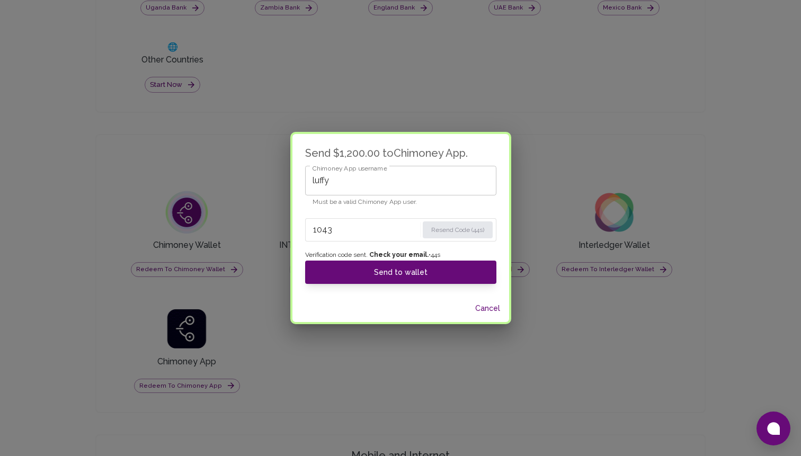
type input "1043"
click at [400, 259] on span "Verification code sent. Check your email. • 44 s" at bounding box center [400, 255] width 191 height 11
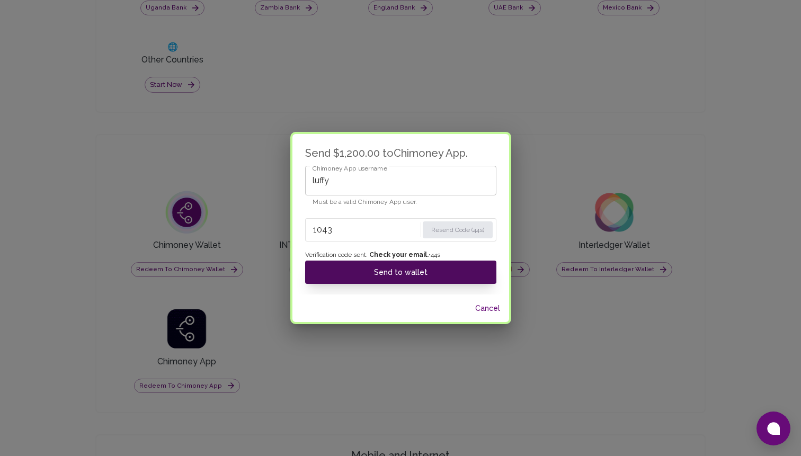
click at [400, 265] on button "Send to wallet" at bounding box center [400, 271] width 191 height 23
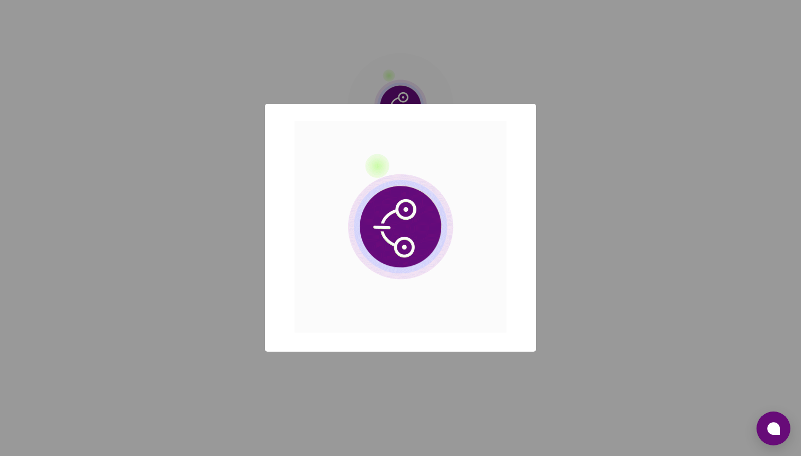
scroll to position [0, 0]
